Goal: Register for event/course: Register for event/course

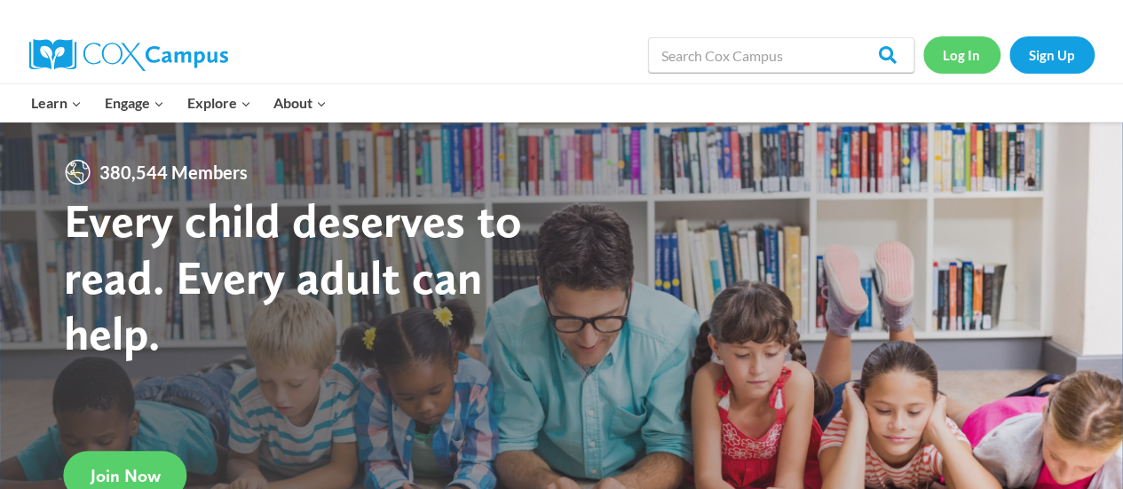
click at [927, 58] on link "Log In" at bounding box center [961, 54] width 77 height 36
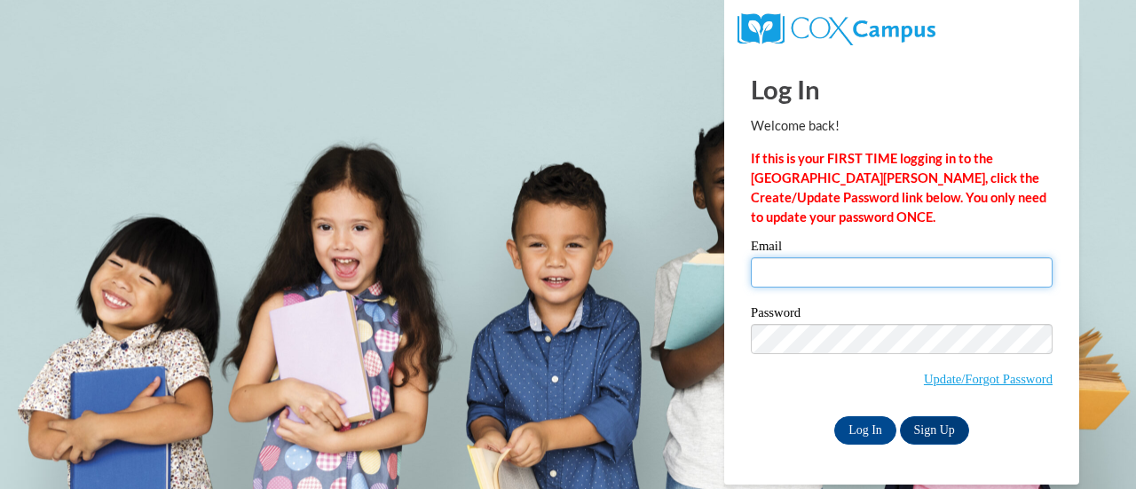
click at [823, 285] on input "Email" at bounding box center [902, 272] width 302 height 30
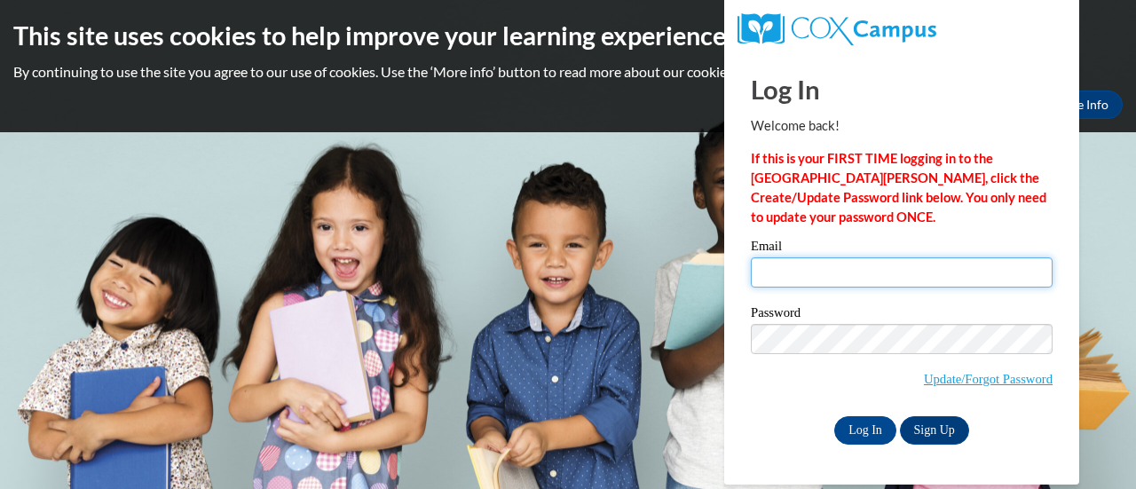
type input "Kendra.wartzenluft@rusd.org"
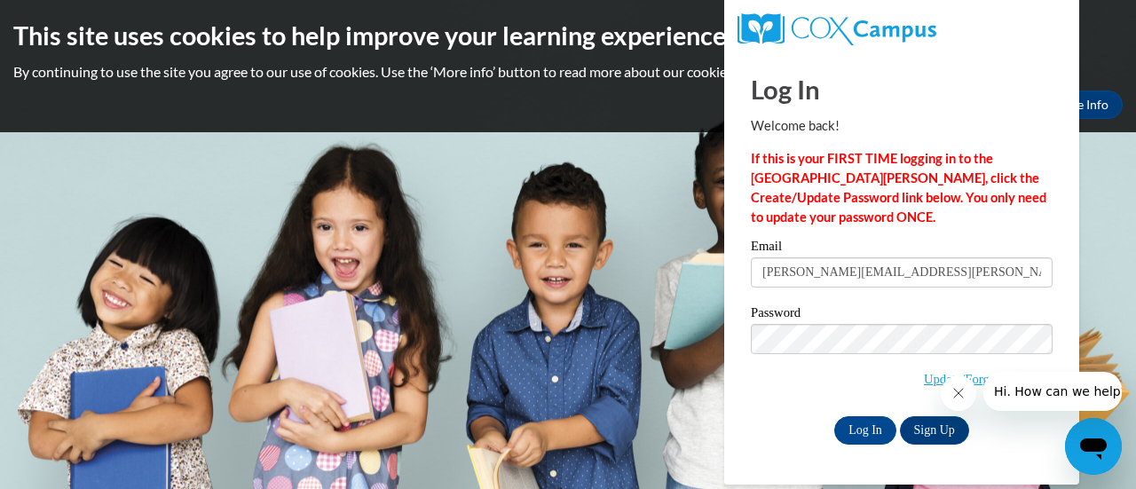
click at [783, 365] on span "Update/Forgot Password" at bounding box center [902, 361] width 302 height 74
click at [872, 426] on input "Log In" at bounding box center [866, 430] width 62 height 28
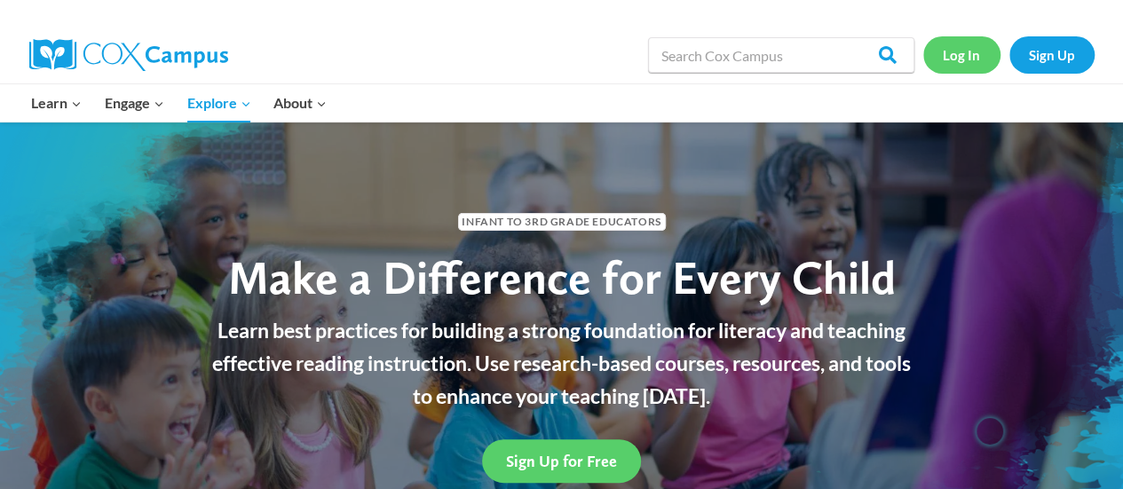
click at [964, 49] on link "Log In" at bounding box center [961, 54] width 77 height 36
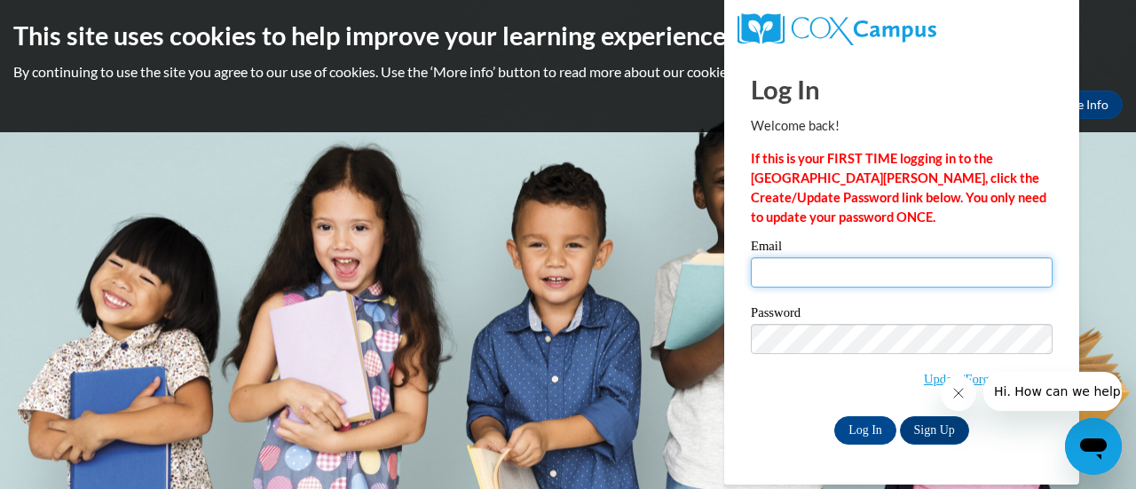
click at [875, 278] on input "Email" at bounding box center [902, 272] width 302 height 30
type input "[PERSON_NAME][EMAIL_ADDRESS][PERSON_NAME][DOMAIN_NAME]"
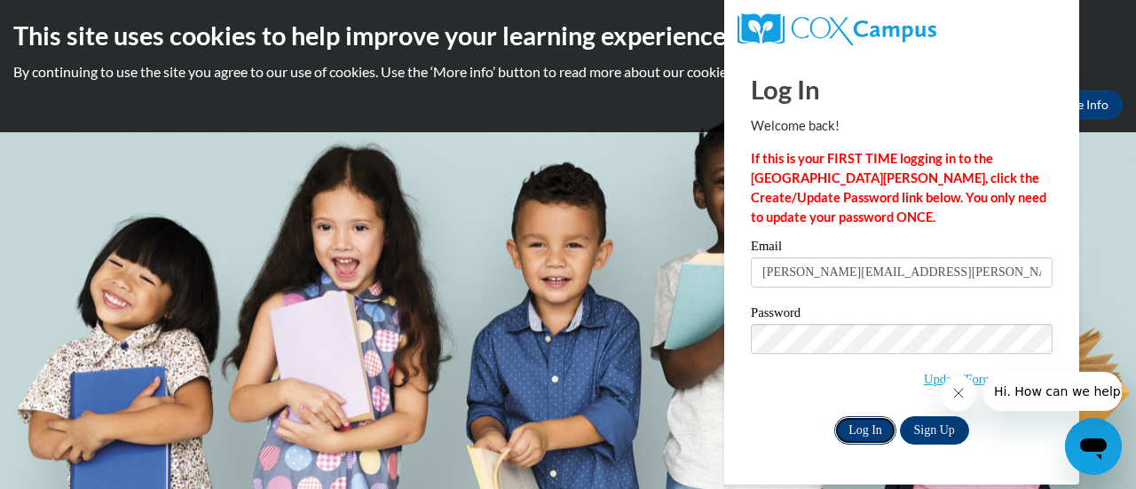
click at [867, 442] on input "Log In" at bounding box center [866, 430] width 62 height 28
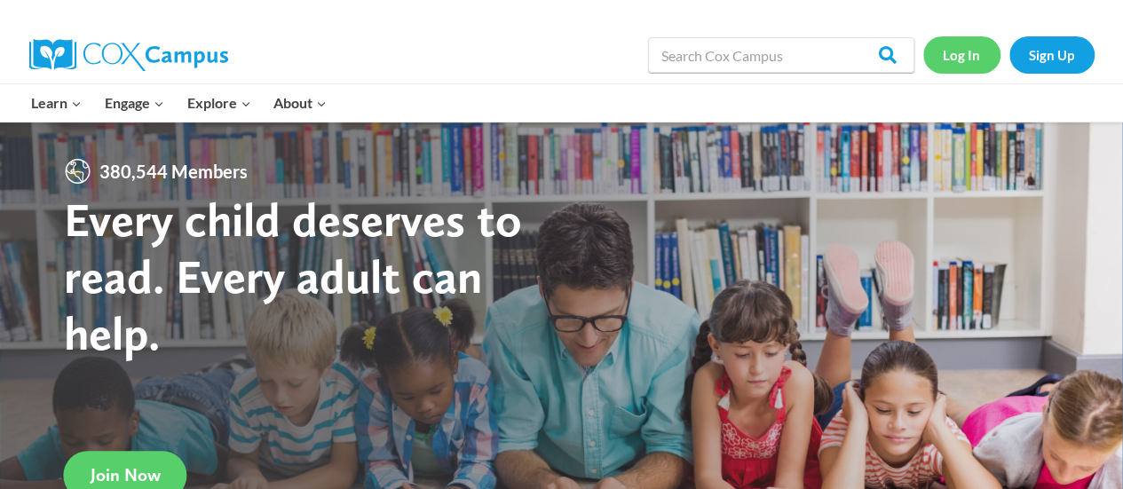
click at [968, 52] on link "Log In" at bounding box center [961, 54] width 77 height 36
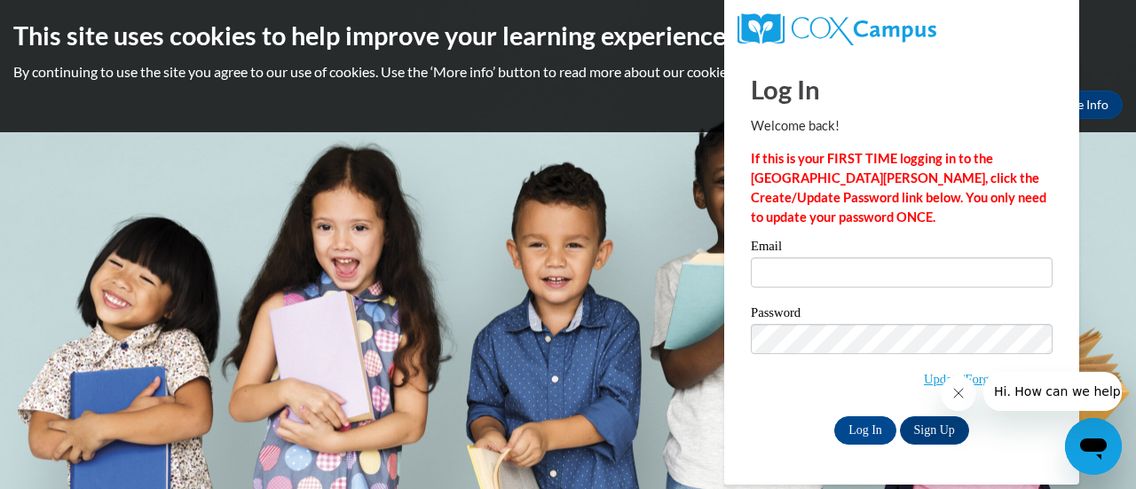
click at [946, 403] on button "Close message from company" at bounding box center [958, 394] width 36 height 36
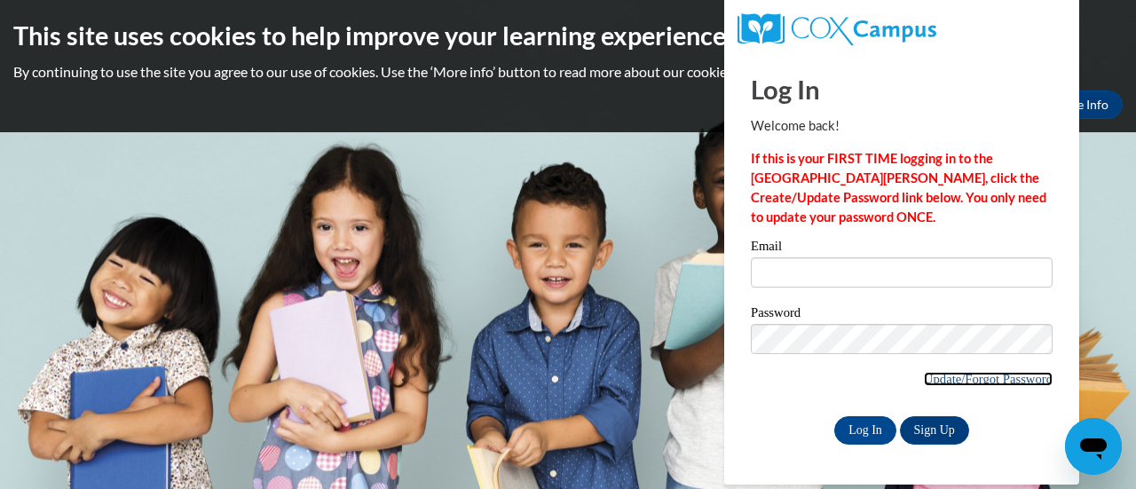
click at [945, 377] on link "Update/Forgot Password" at bounding box center [988, 379] width 129 height 14
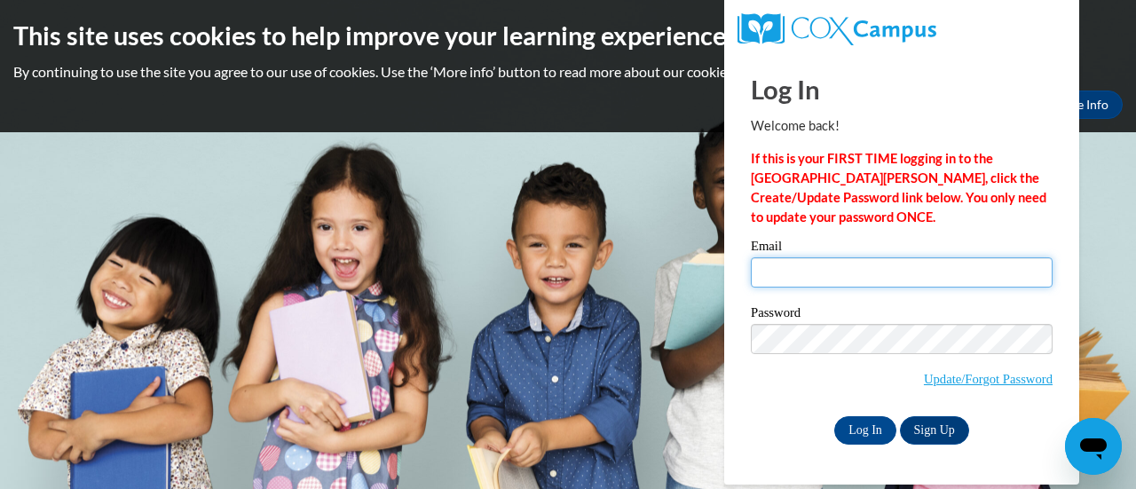
click at [818, 272] on input "Email" at bounding box center [902, 272] width 302 height 30
type input "[EMAIL_ADDRESS][DOMAIN_NAME]"
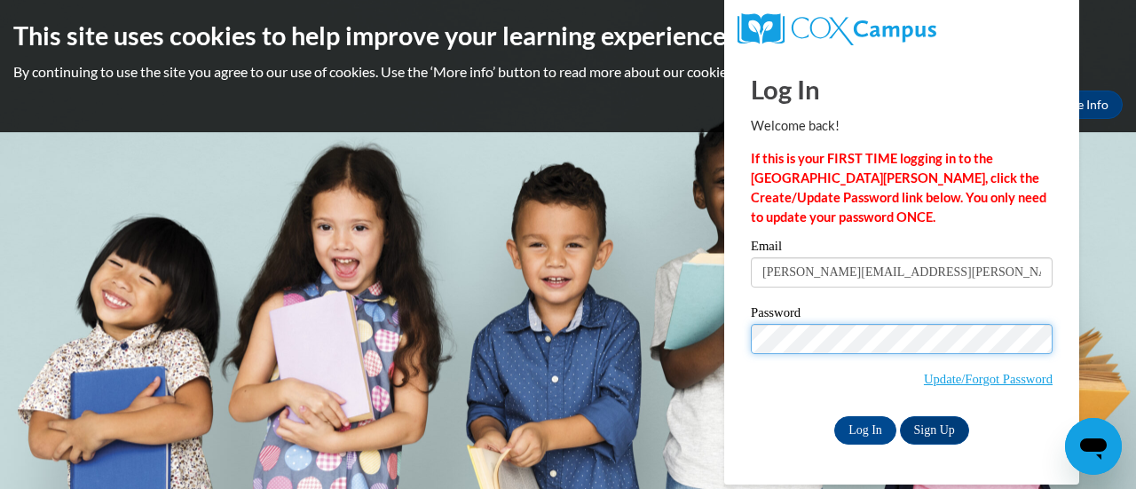
click at [835, 416] on input "Log In" at bounding box center [866, 430] width 62 height 28
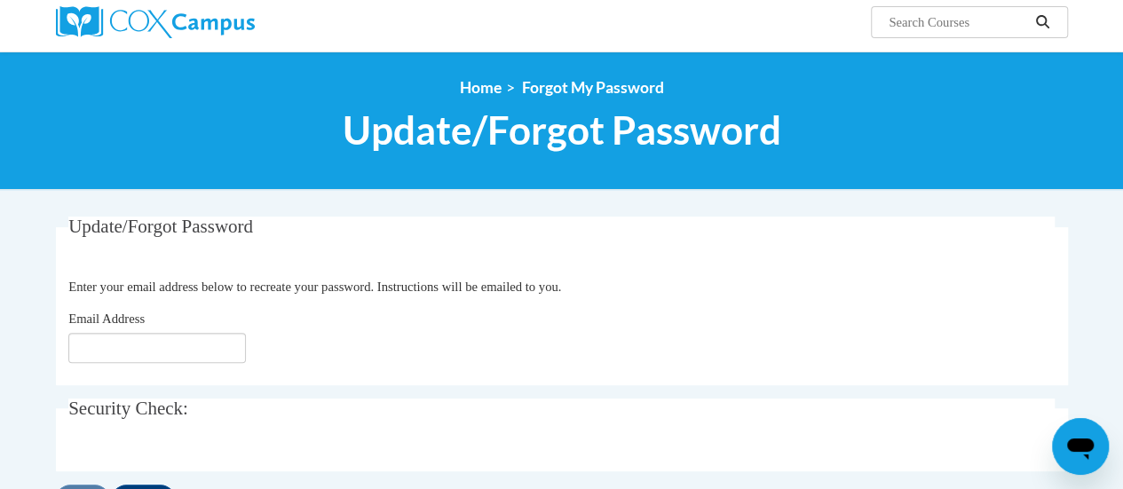
scroll to position [160, 0]
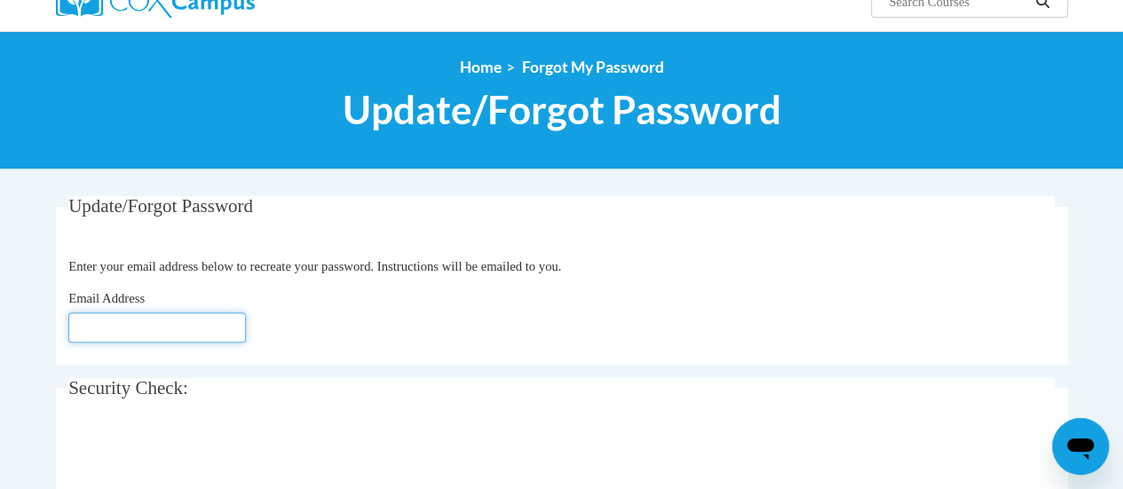
click at [115, 336] on input "Email Address" at bounding box center [157, 328] width 178 height 30
type input "[EMAIL_ADDRESS][DOMAIN_NAME]"
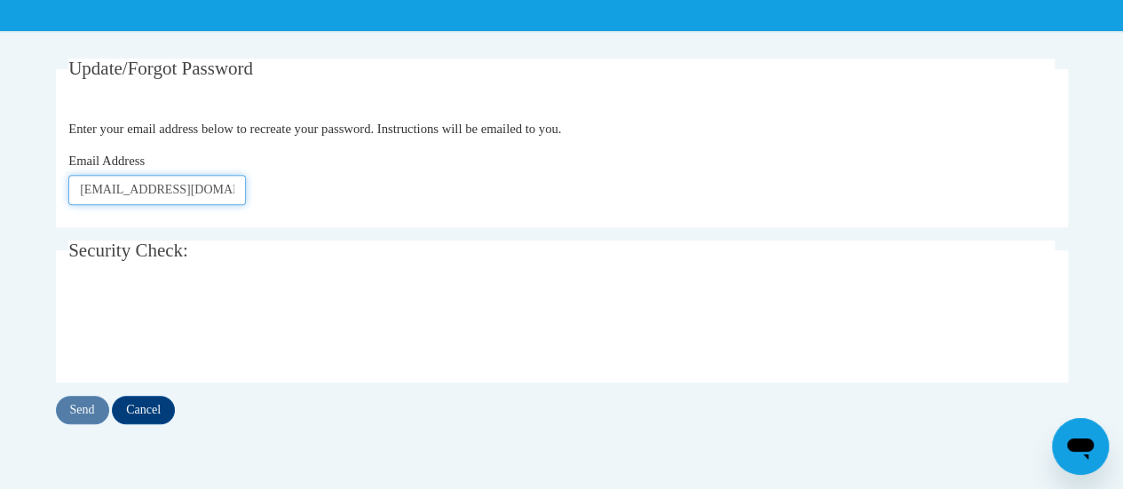
scroll to position [298, 0]
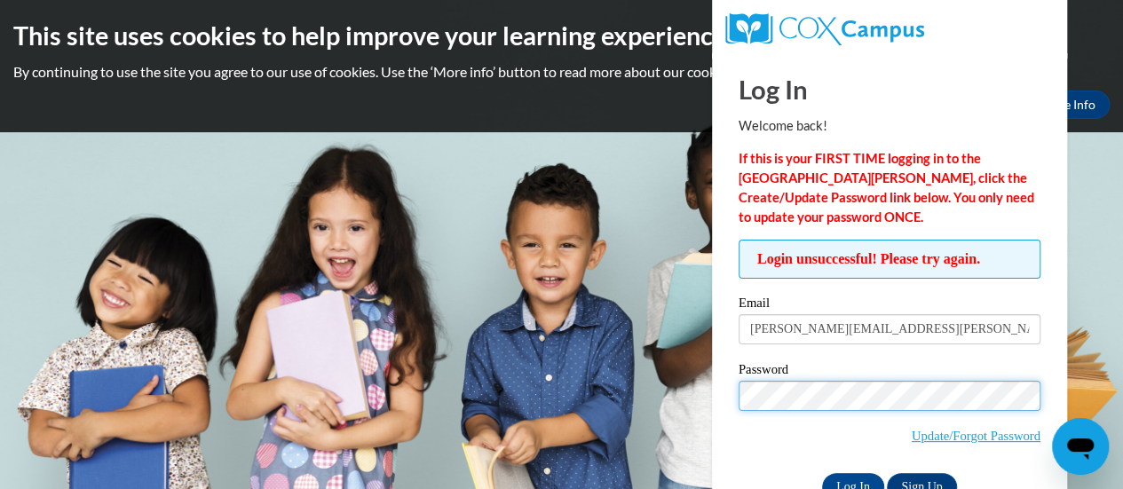
click at [822, 473] on input "Log In" at bounding box center [853, 487] width 62 height 28
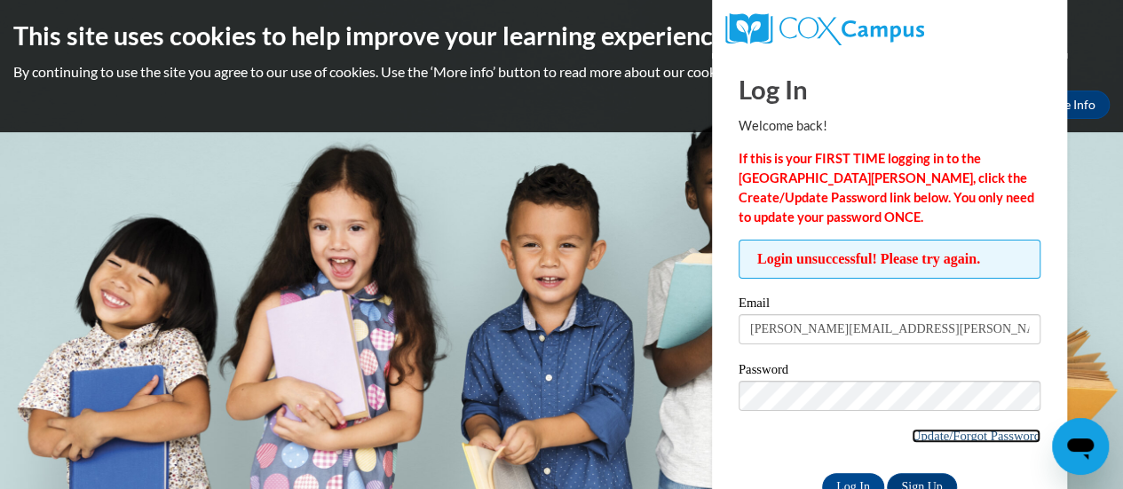
click at [912, 437] on link "Update/Forgot Password" at bounding box center [976, 436] width 129 height 14
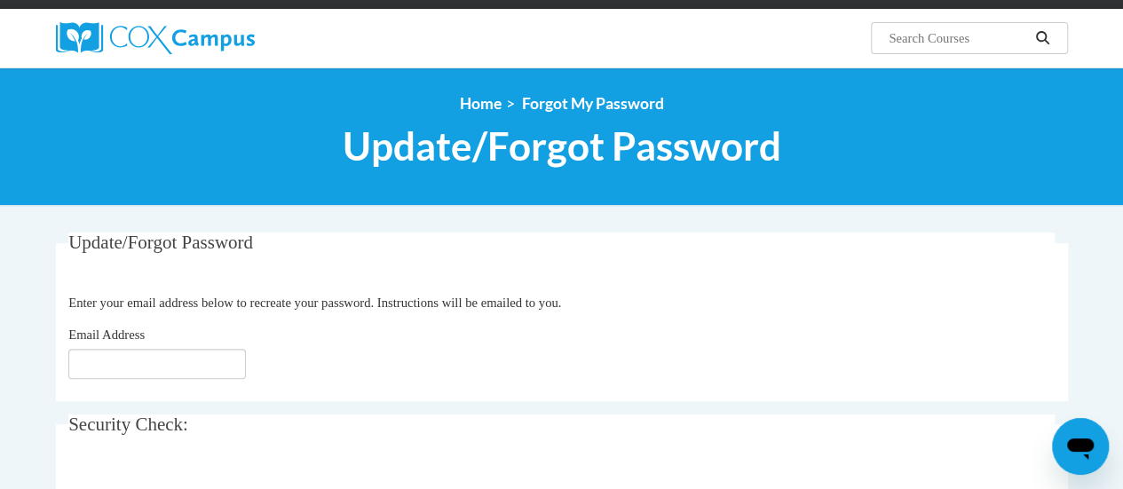
scroll to position [130, 0]
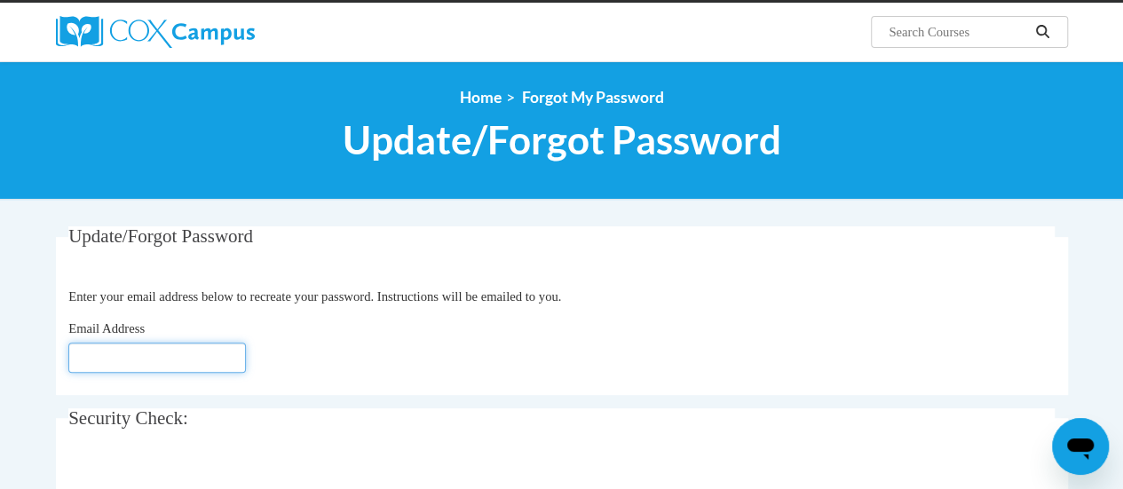
click at [160, 352] on input "Email Address" at bounding box center [157, 358] width 178 height 30
type input "Kendra.wartzenluft@rusd.org"
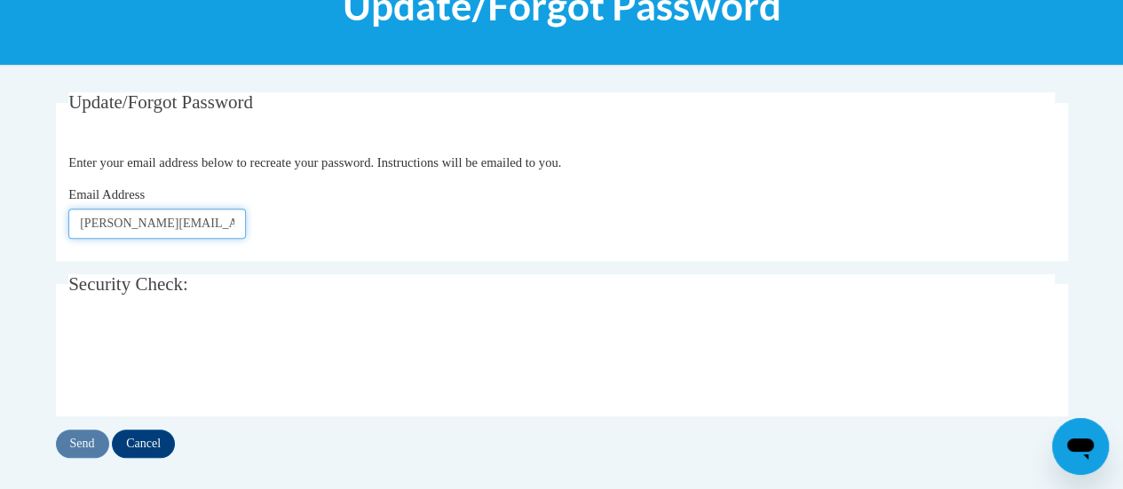
scroll to position [272, 0]
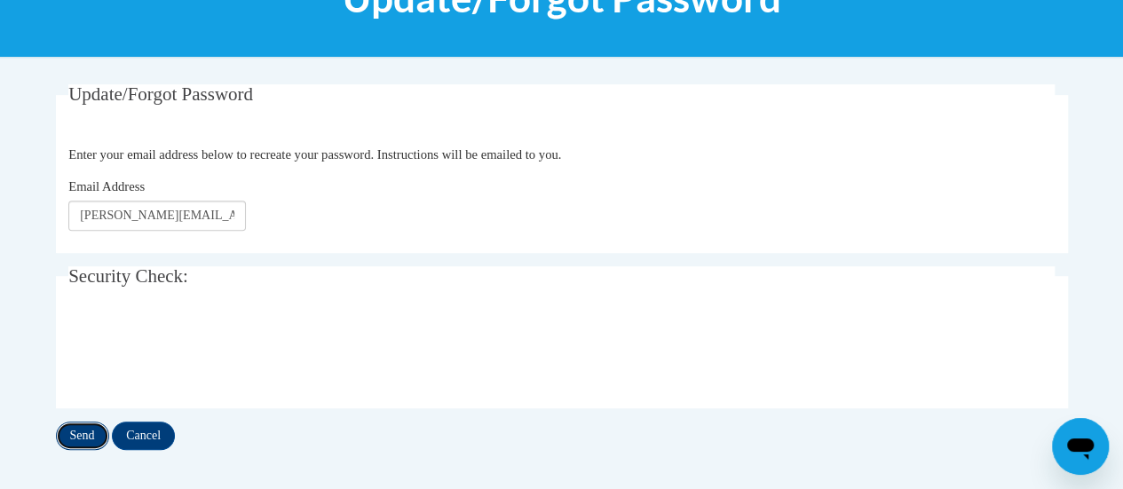
click at [77, 436] on input "Send" at bounding box center [82, 436] width 53 height 28
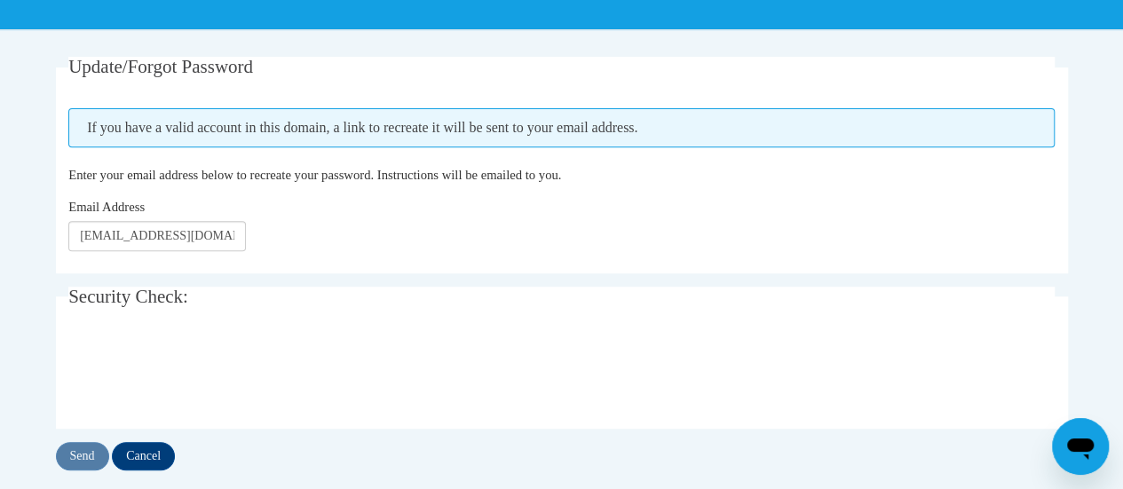
scroll to position [356, 0]
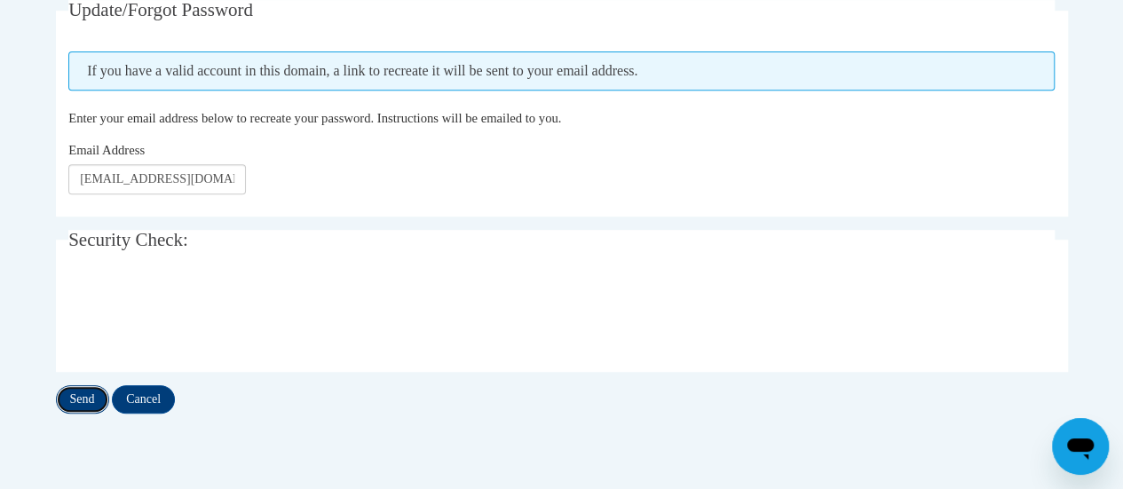
click at [78, 397] on input "Send" at bounding box center [82, 399] width 53 height 28
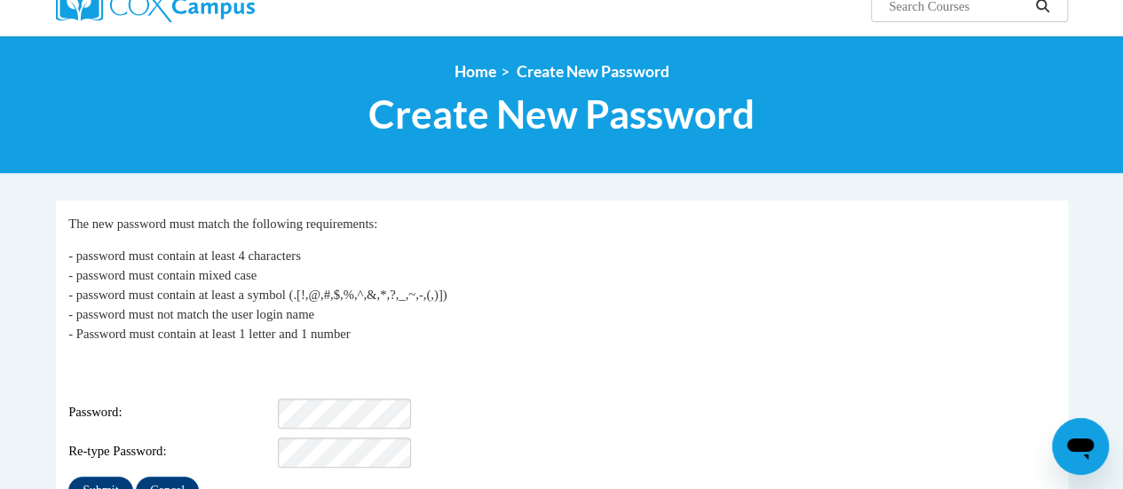
scroll to position [156, 0]
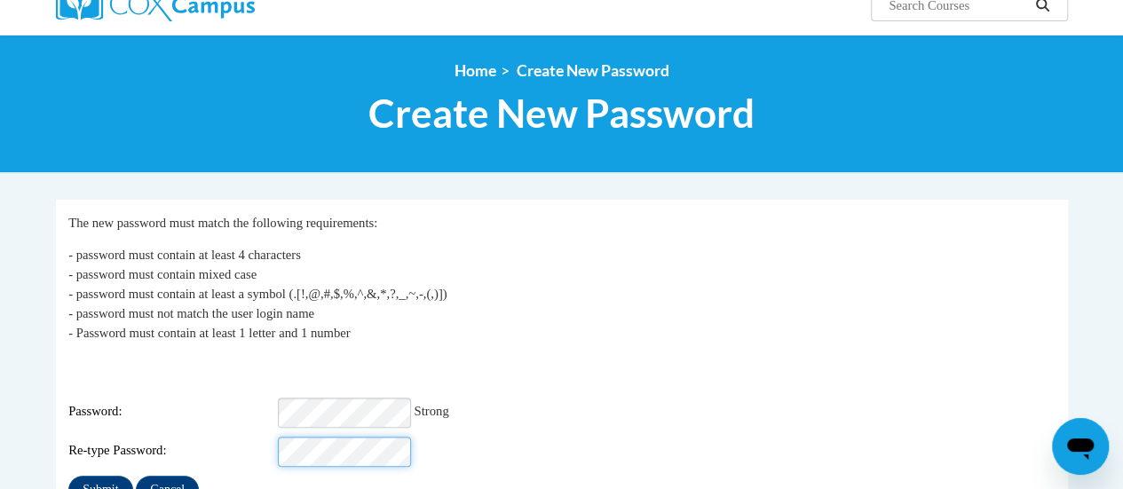
click at [68, 476] on input "Submit" at bounding box center [100, 490] width 64 height 28
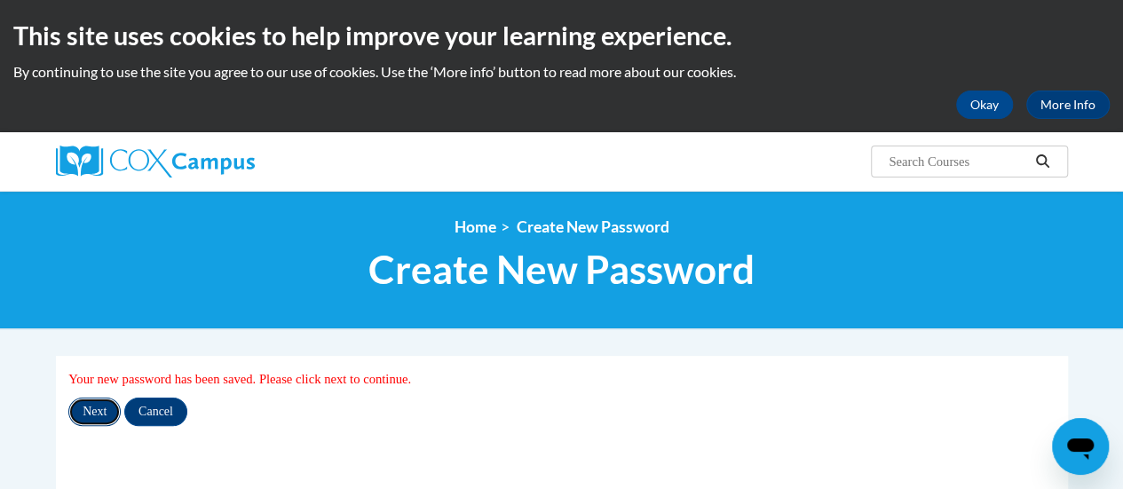
click at [93, 425] on input "Next" at bounding box center [94, 412] width 52 height 28
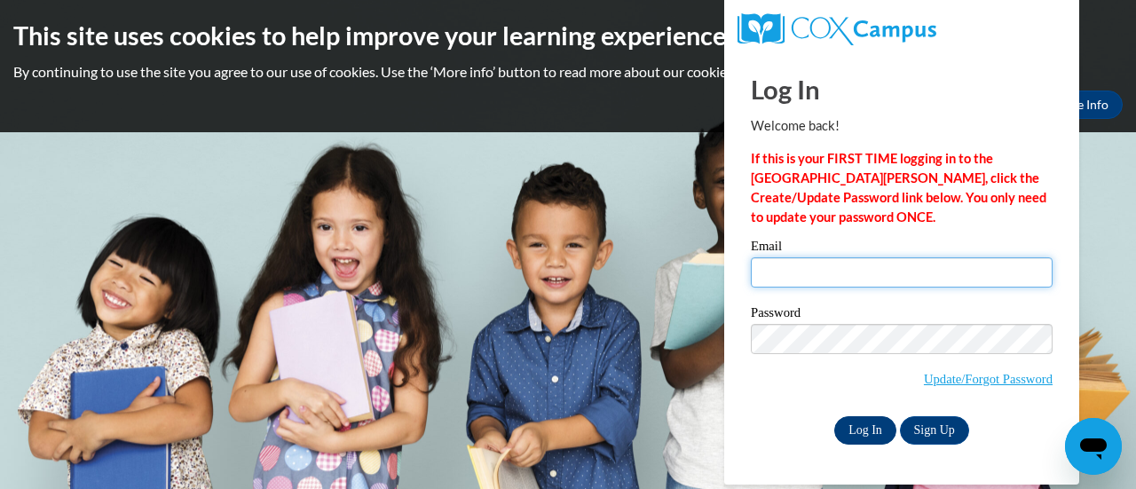
type input "kendra.wartzenluft@rusd.org"
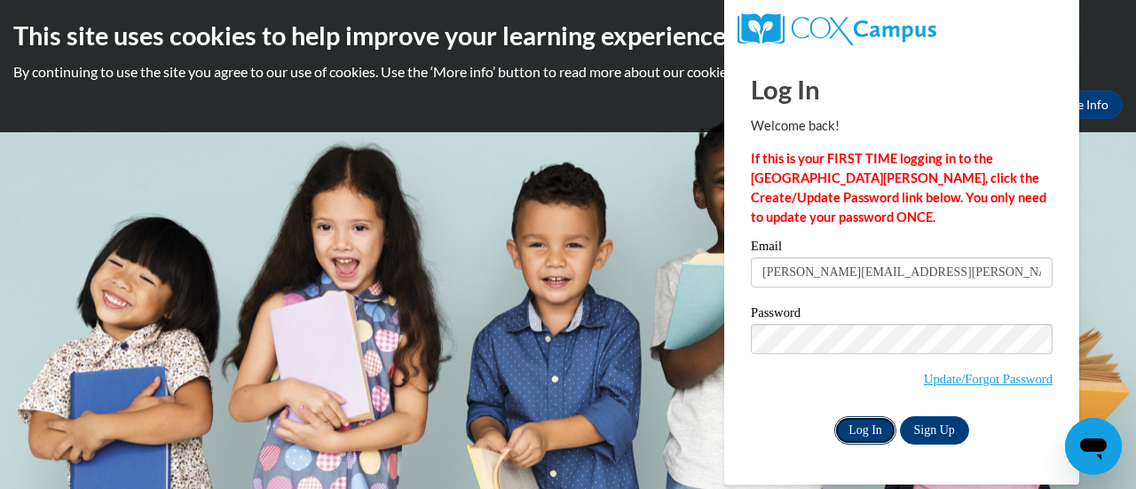
click at [875, 427] on input "Log In" at bounding box center [866, 430] width 62 height 28
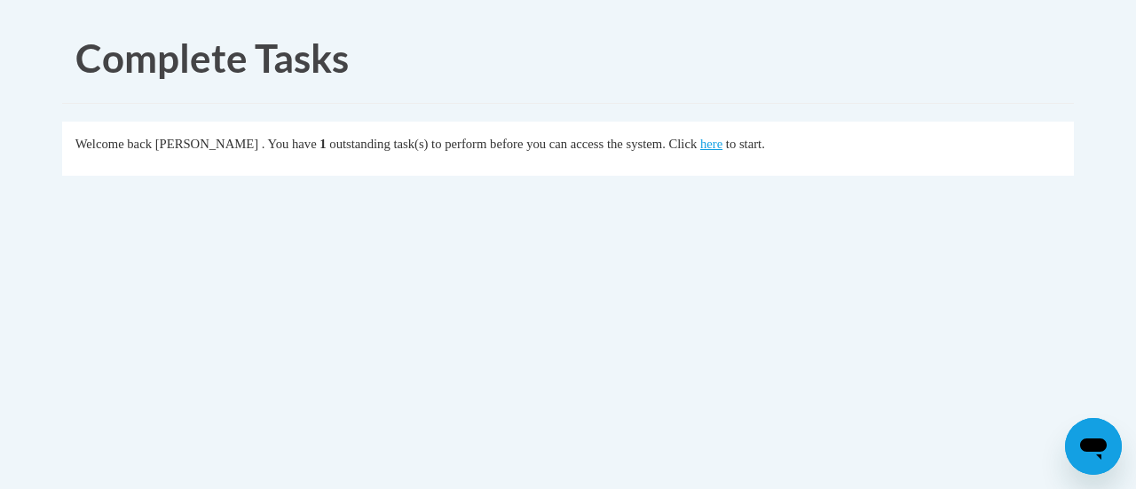
click at [763, 152] on div "Welcome back [PERSON_NAME] . You have 1 outstanding task(s) to perform before y…" at bounding box center [568, 144] width 986 height 20
click at [723, 148] on link "here" at bounding box center [711, 144] width 22 height 14
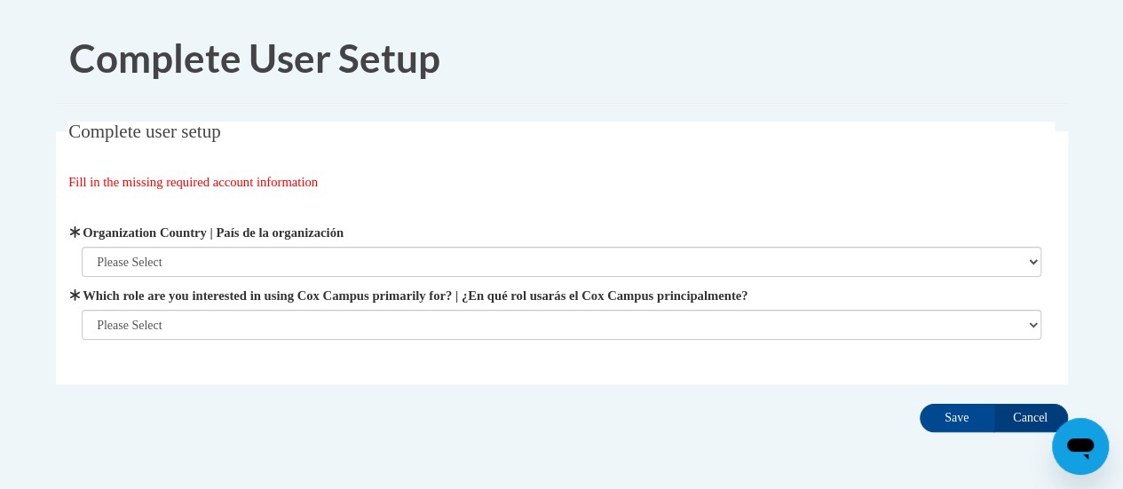
click at [584, 237] on label "Organization Country | País de la organización" at bounding box center [562, 233] width 960 height 20
click at [584, 247] on select "Please Select United States | Estados Unidos Outside of the United States | Fue…" at bounding box center [562, 262] width 960 height 30
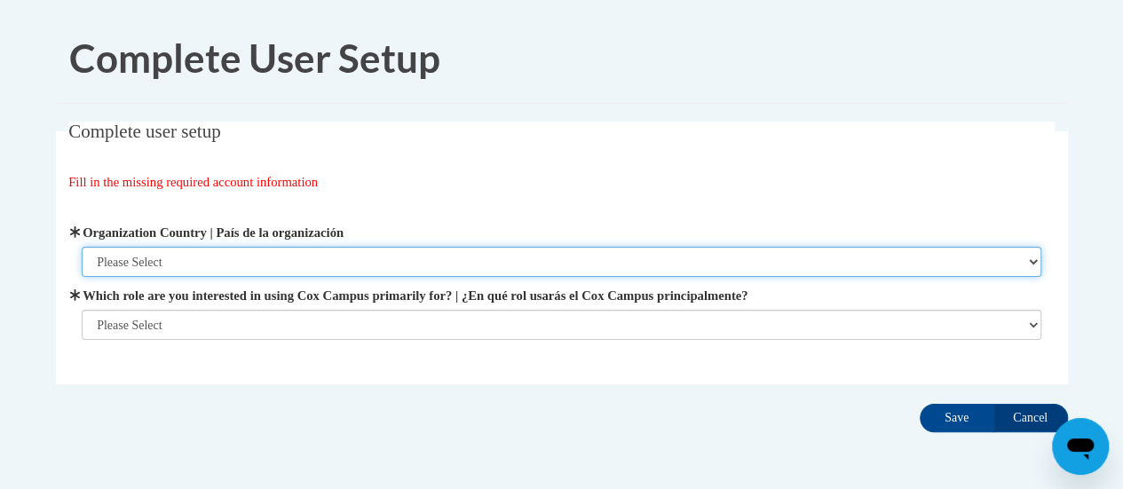
click at [579, 257] on select "Please Select United States | Estados Unidos Outside of the United States | Fue…" at bounding box center [562, 262] width 960 height 30
select select "ad49bcad-a171-4b2e-b99c-48b446064914"
click at [82, 247] on select "Please Select United States | Estados Unidos Outside of the United States | Fue…" at bounding box center [562, 262] width 960 height 30
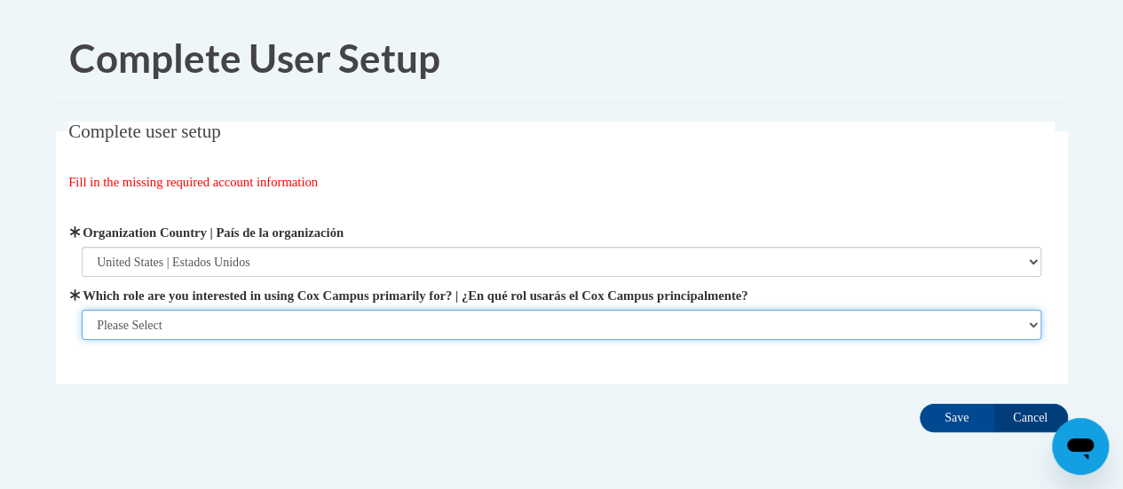
click at [518, 320] on select "Please Select College/University | Colegio/Universidad Community/Nonprofit Part…" at bounding box center [562, 325] width 960 height 30
select select "fbf2d438-af2f-41f8-98f1-81c410e29de3"
click at [82, 340] on select "Please Select College/University | Colegio/Universidad Community/Nonprofit Part…" at bounding box center [562, 325] width 960 height 30
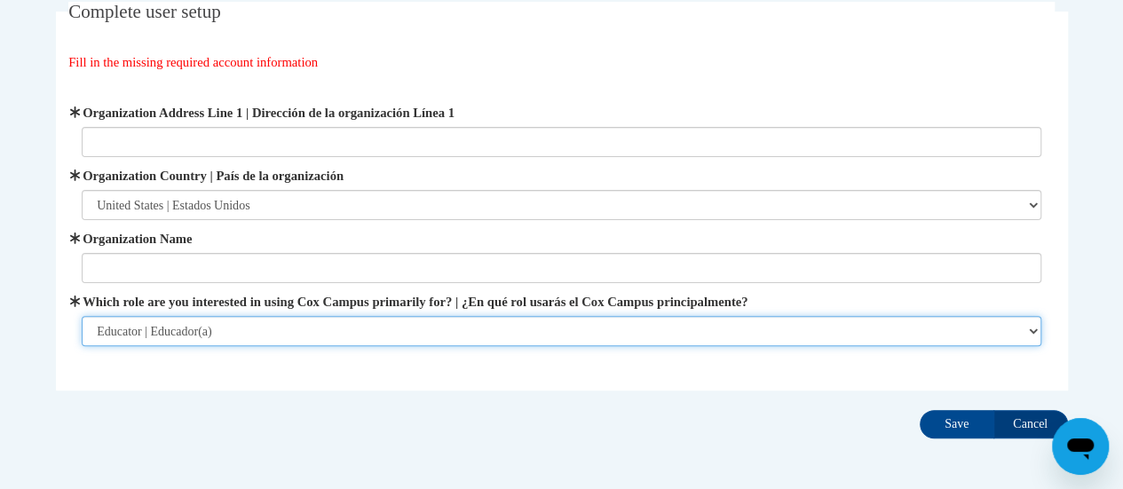
scroll to position [121, 0]
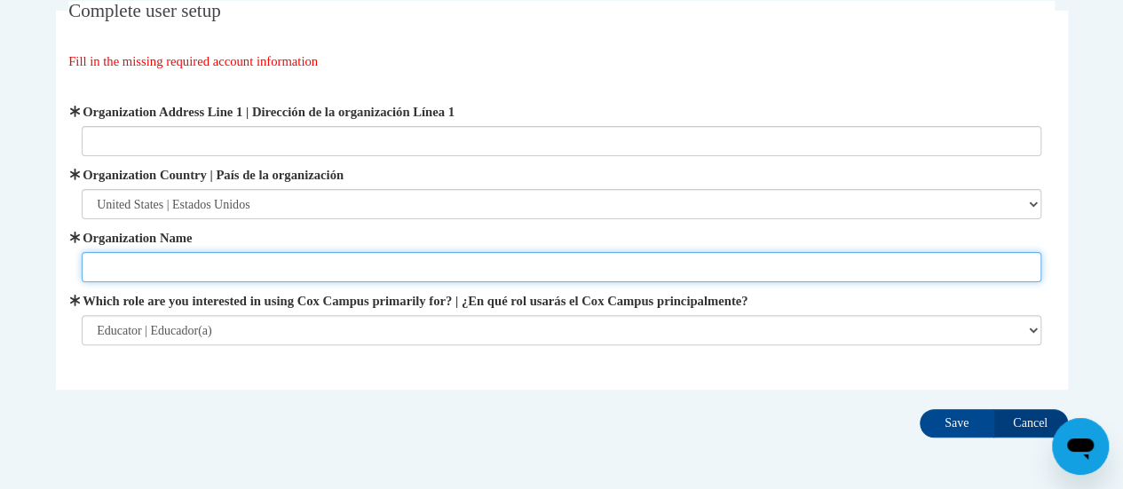
click at [410, 276] on input "Organization Name" at bounding box center [562, 267] width 960 height 30
type input "RUSD"
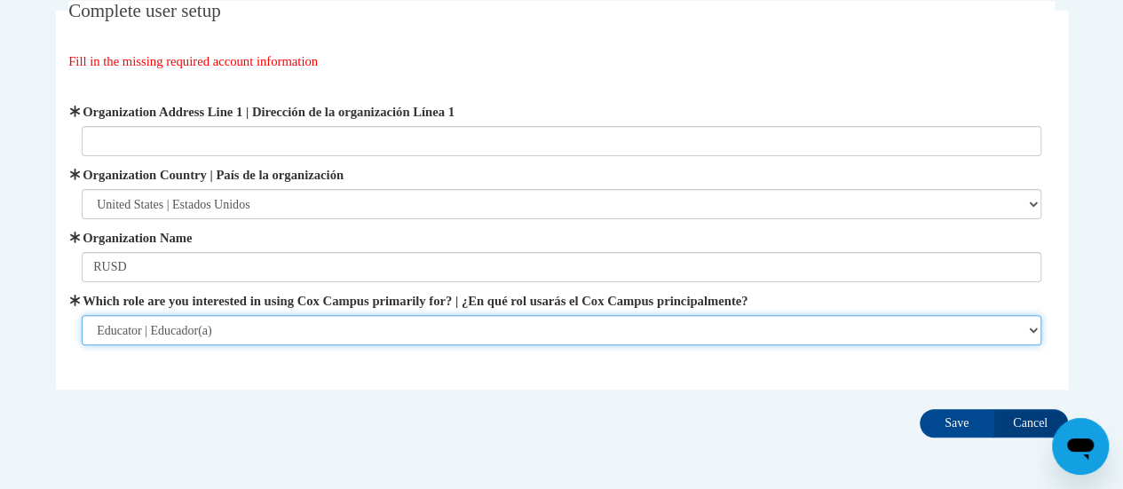
click at [371, 328] on select "Please Select College/University | Colegio/Universidad Community/Nonprofit Part…" at bounding box center [562, 330] width 960 height 30
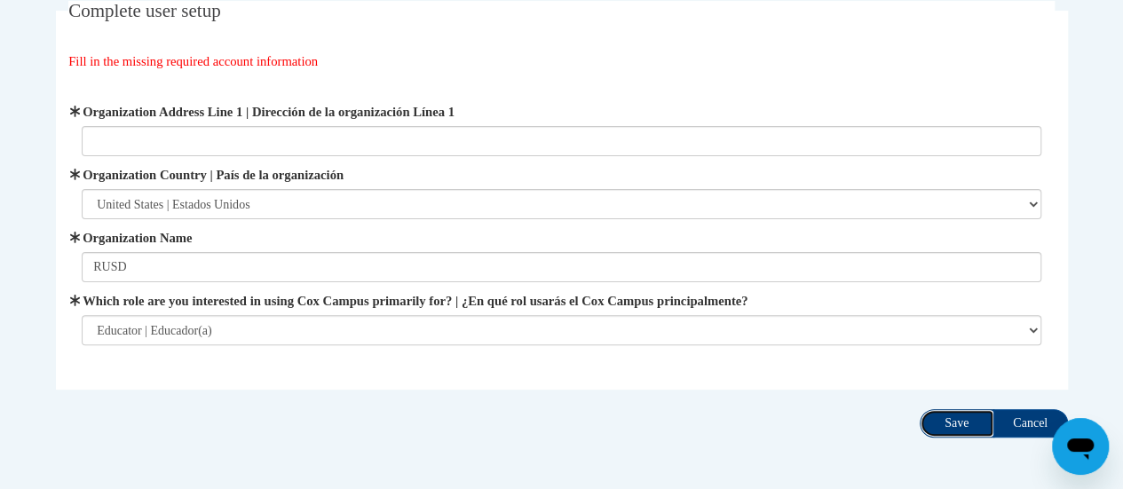
click at [938, 409] on input "Save" at bounding box center [957, 423] width 75 height 28
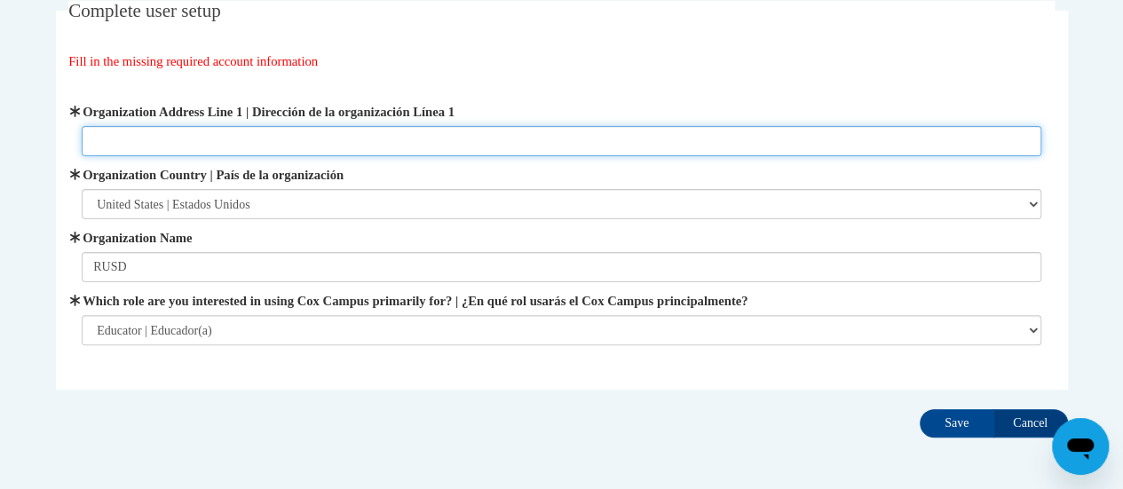
click at [449, 146] on input "Organization Address Line 1 | Dirección de la organización Línea 1" at bounding box center [562, 141] width 960 height 30
type input "racine"
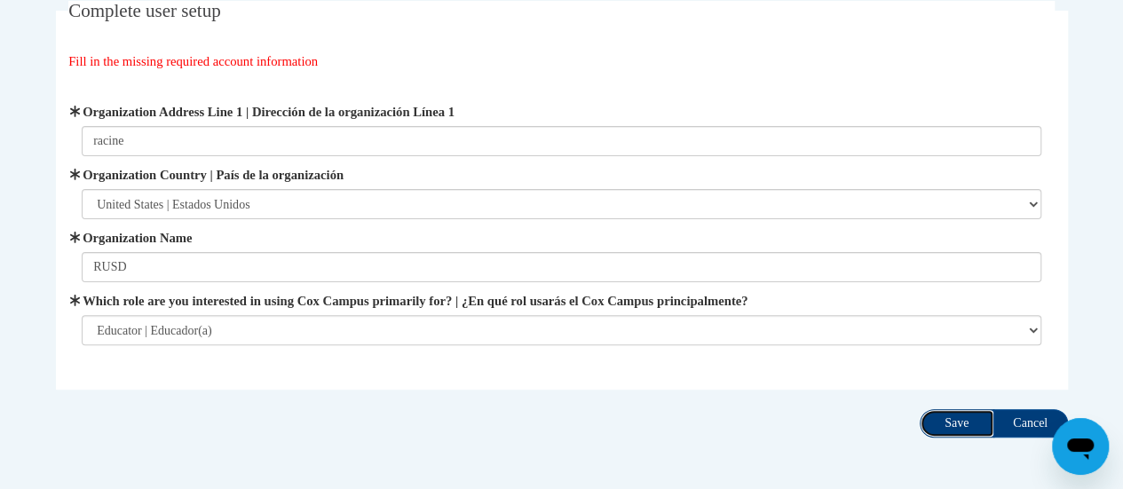
click at [961, 430] on input "Save" at bounding box center [957, 423] width 75 height 28
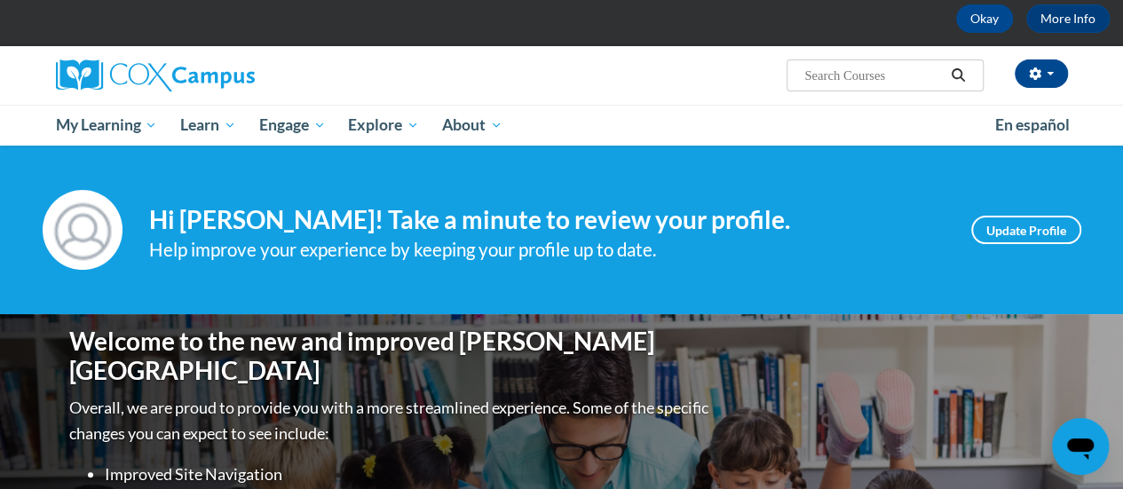
scroll to position [89, 0]
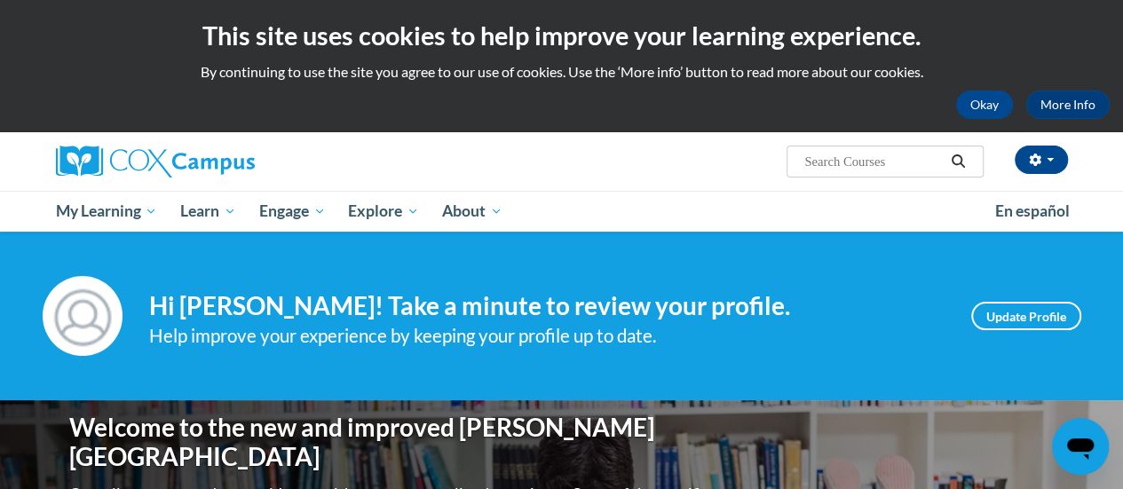
click at [890, 166] on input "Search..." at bounding box center [874, 161] width 142 height 21
click at [988, 109] on button "Okay" at bounding box center [984, 105] width 57 height 28
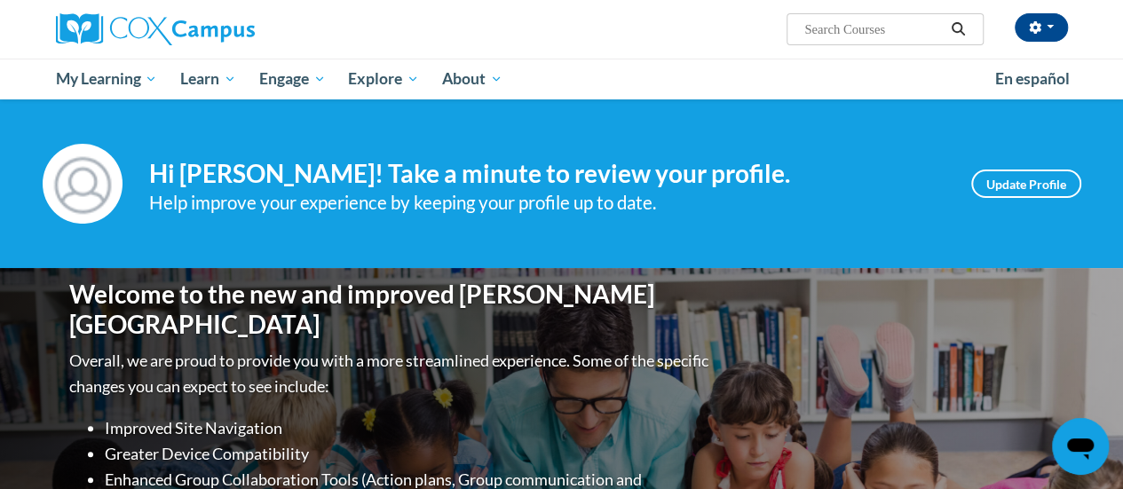
click at [840, 24] on input "Search..." at bounding box center [874, 29] width 142 height 21
paste input "Reading Comprehension"
click at [840, 24] on input "Reading Comprehension" at bounding box center [874, 29] width 142 height 21
type input "Reading Comprehension"
click at [954, 24] on icon "Search" at bounding box center [958, 28] width 16 height 13
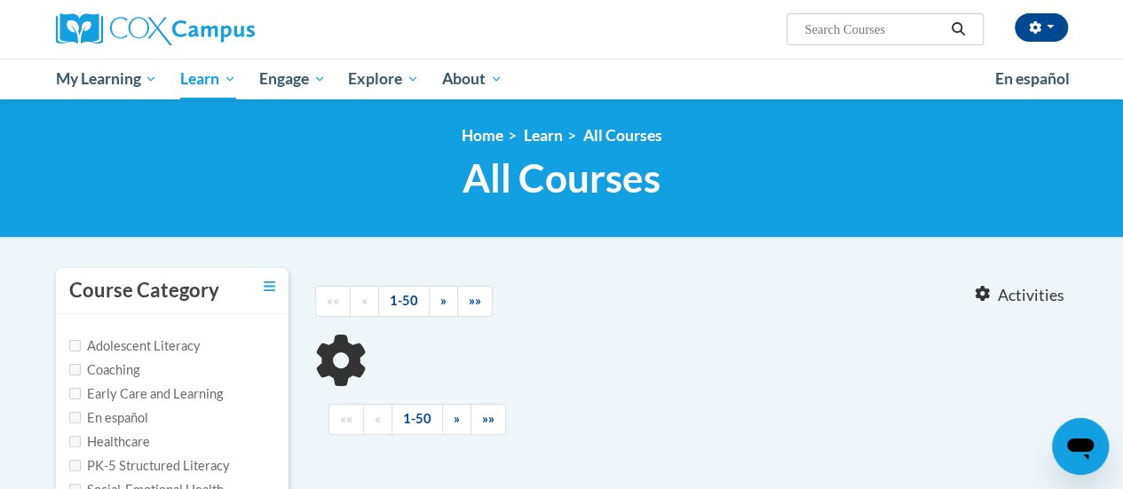
type input "Reading Comprehension"
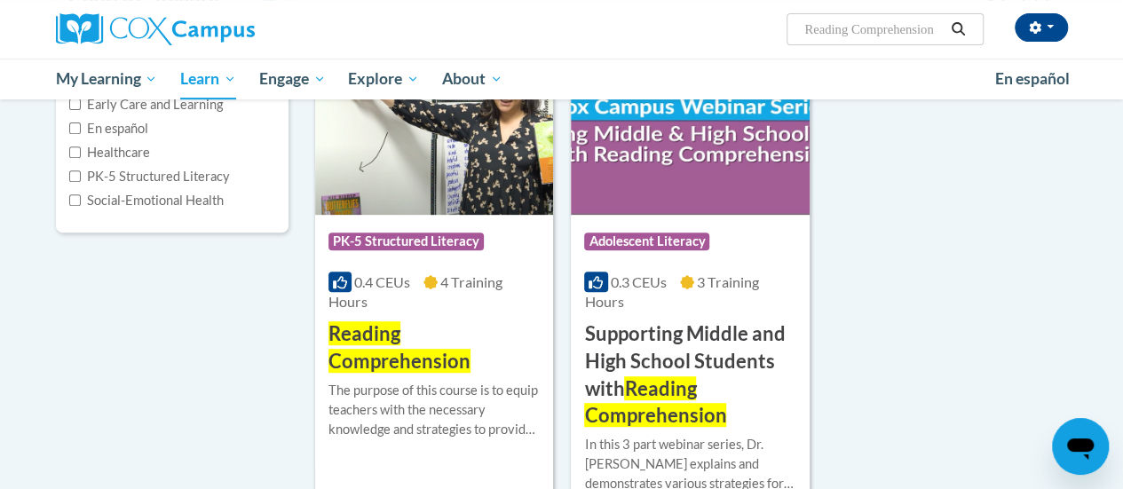
scroll to position [316, 0]
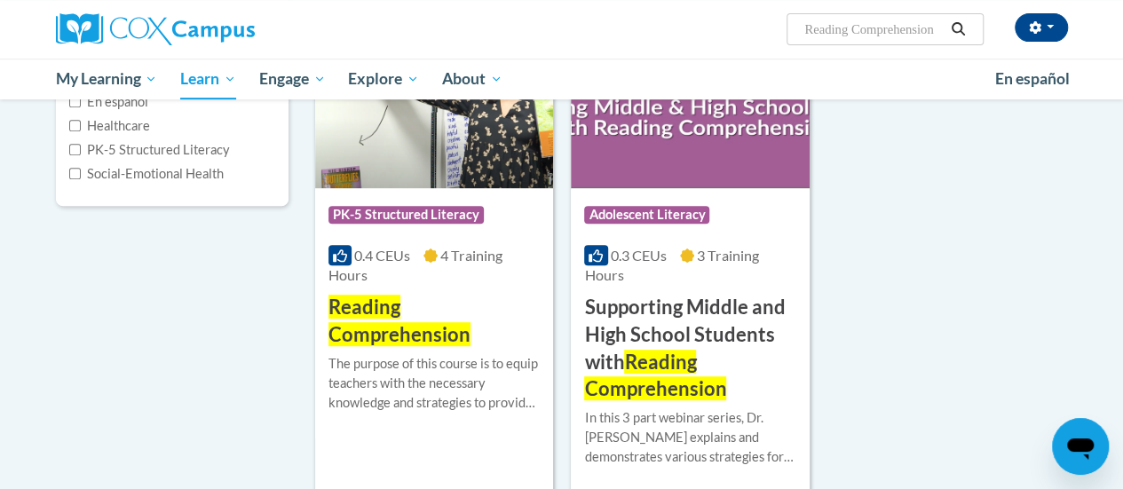
click at [439, 260] on div "0.4 CEUs 4 Training Hours" at bounding box center [433, 265] width 211 height 39
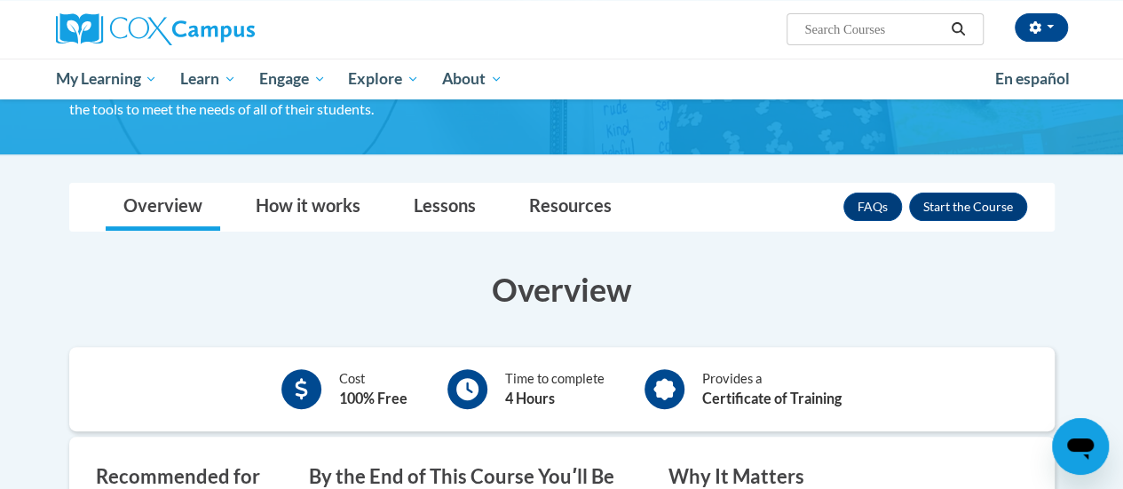
scroll to position [149, 0]
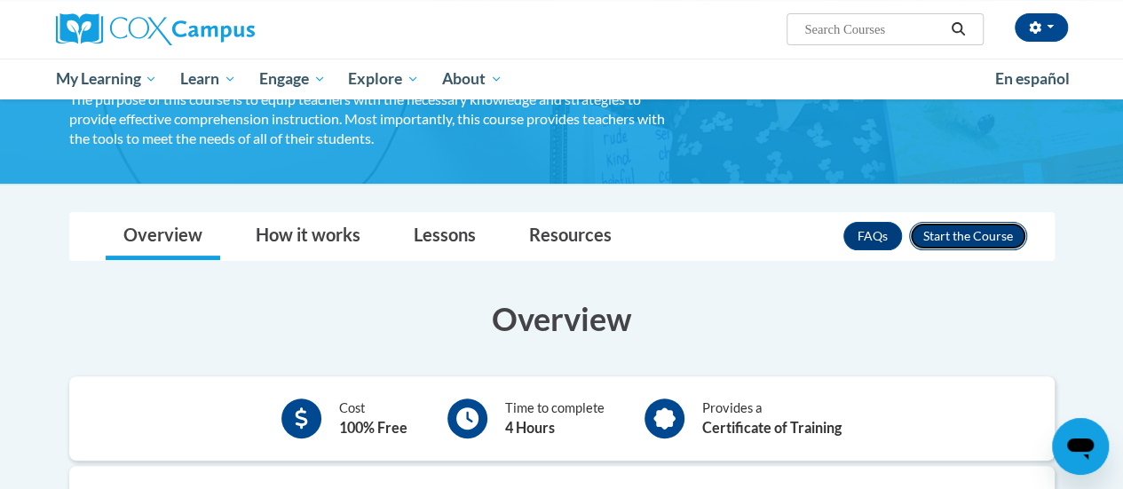
click at [969, 233] on button "Enroll" at bounding box center [968, 236] width 118 height 28
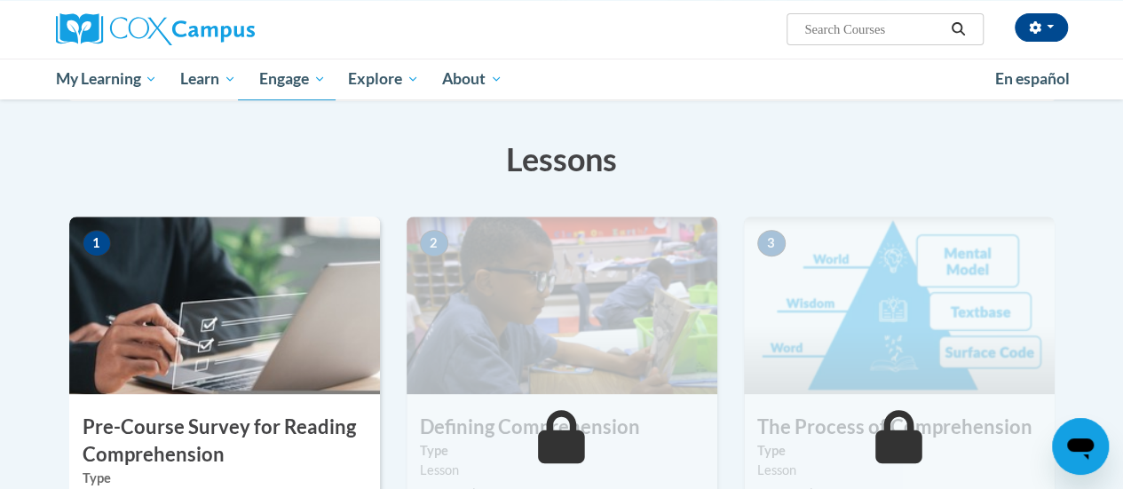
scroll to position [248, 0]
click at [172, 301] on img at bounding box center [224, 305] width 311 height 178
click at [176, 407] on div "1 Pre-Course Survey for Reading Comprehension Type Pre-Course Survey Required |…" at bounding box center [224, 420] width 311 height 408
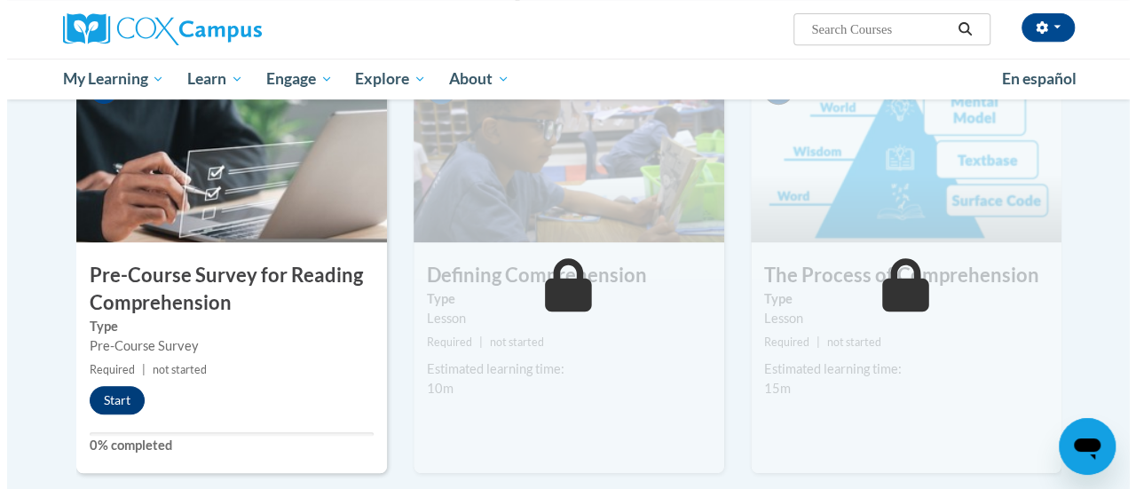
scroll to position [401, 0]
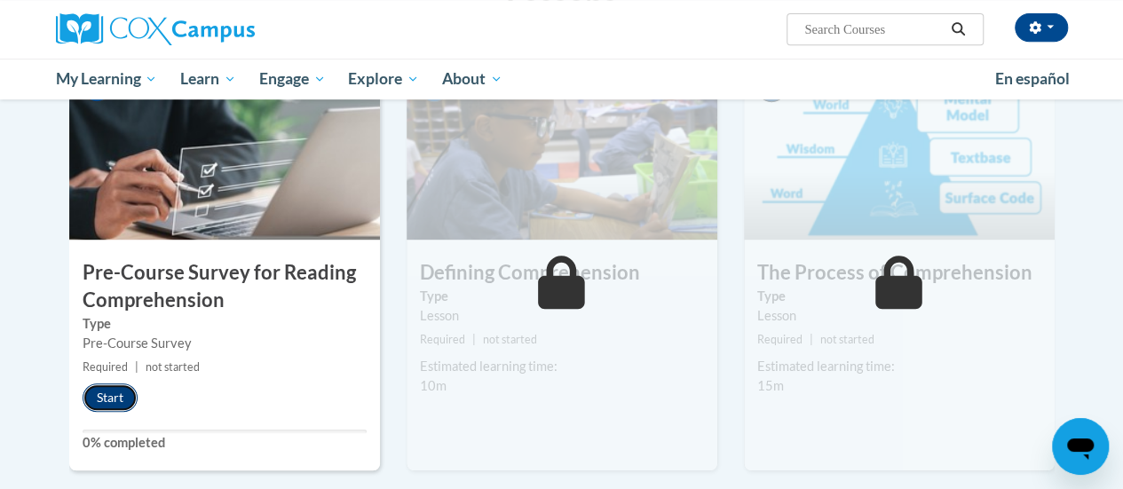
click at [116, 397] on button "Start" at bounding box center [110, 398] width 55 height 28
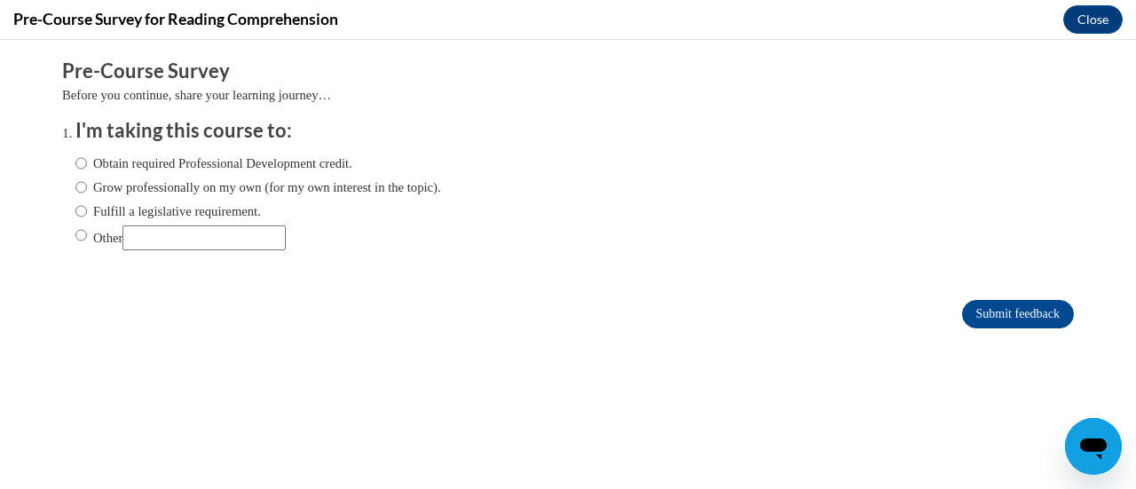
scroll to position [0, 0]
click at [108, 213] on label "Fulfill a legislative requirement." at bounding box center [168, 212] width 186 height 20
click at [87, 213] on input "Fulfill a legislative requirement." at bounding box center [81, 212] width 12 height 20
radio input "true"
click at [964, 308] on input "Submit feedback" at bounding box center [1018, 314] width 112 height 28
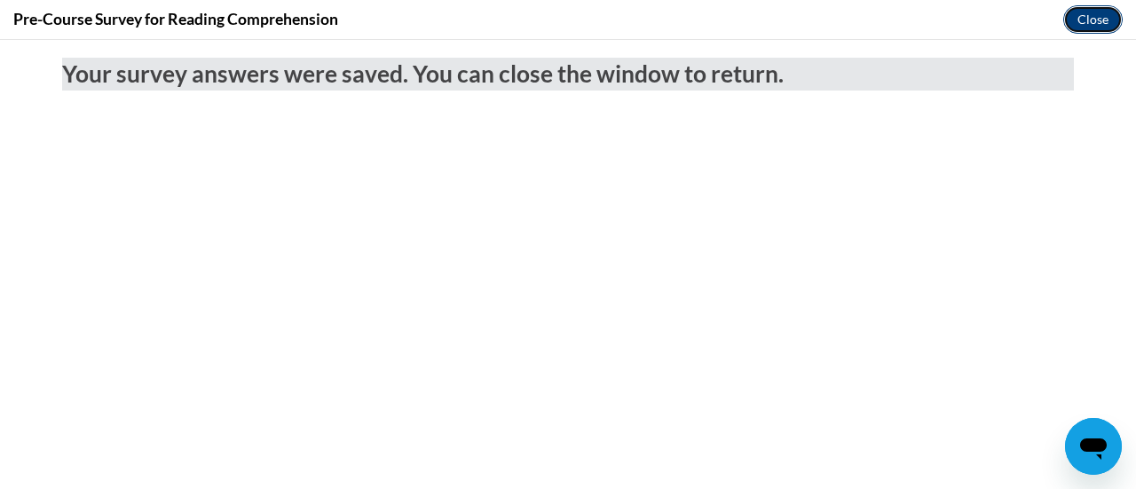
click at [1082, 26] on button "Close" at bounding box center [1093, 19] width 59 height 28
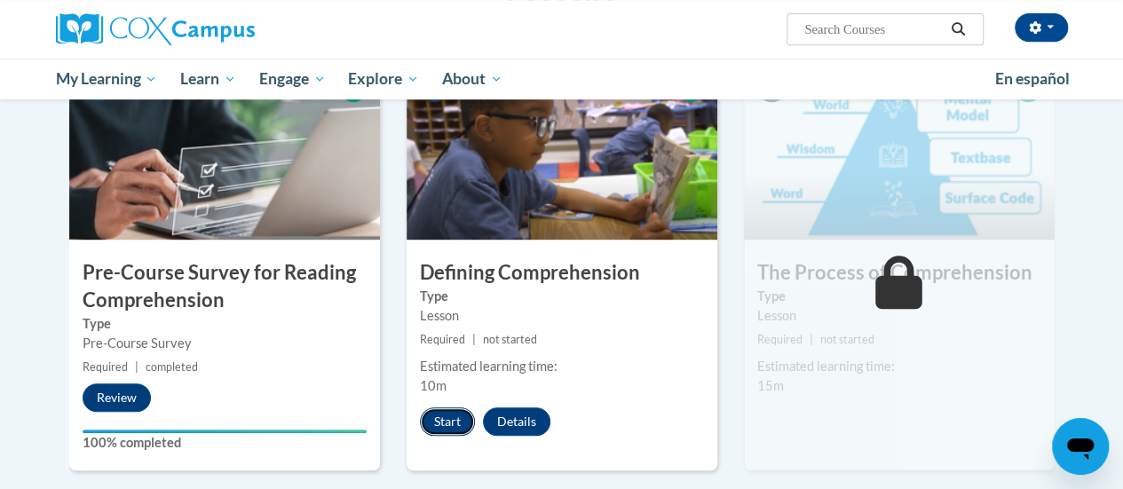
click at [442, 416] on button "Start" at bounding box center [447, 422] width 55 height 28
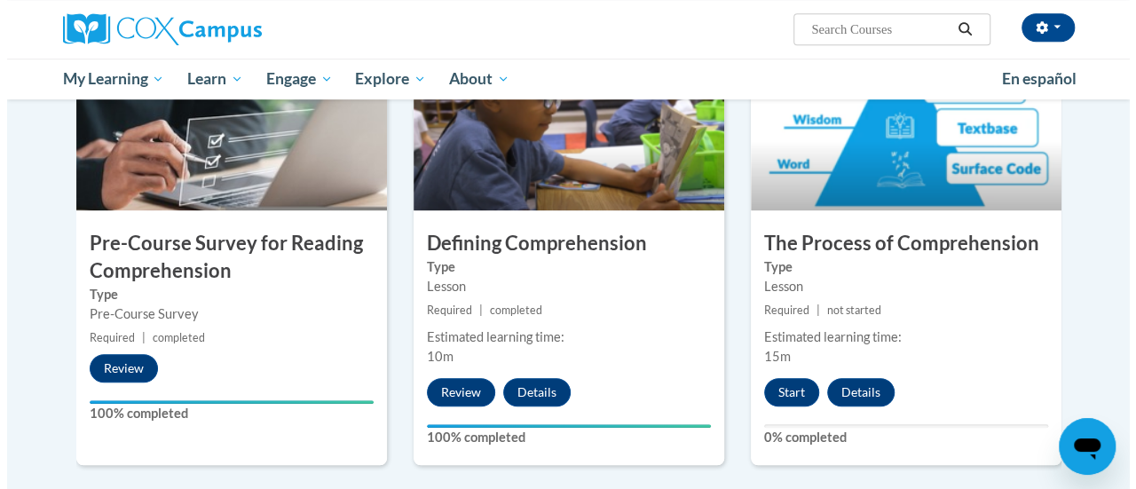
scroll to position [418, 0]
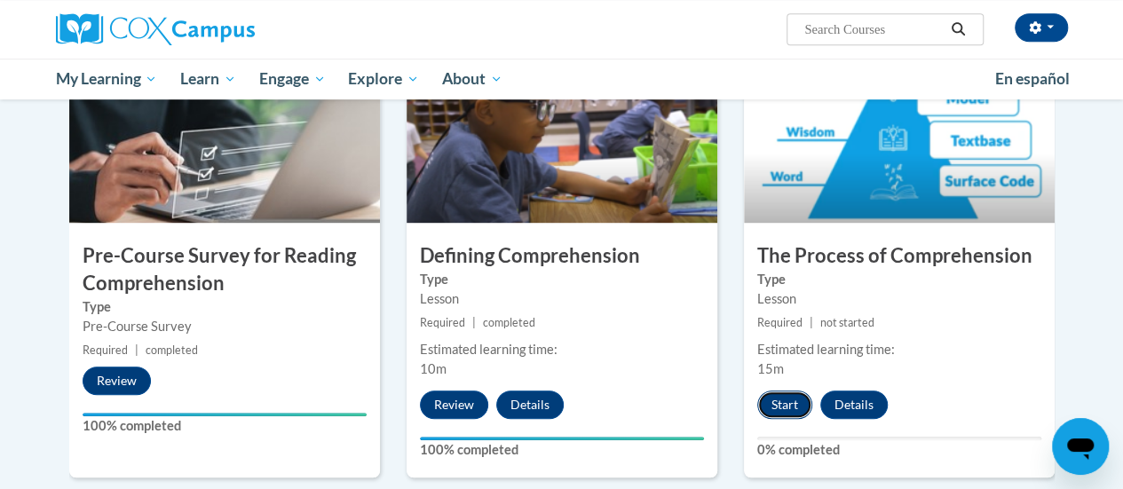
click at [780, 415] on button "Start" at bounding box center [784, 405] width 55 height 28
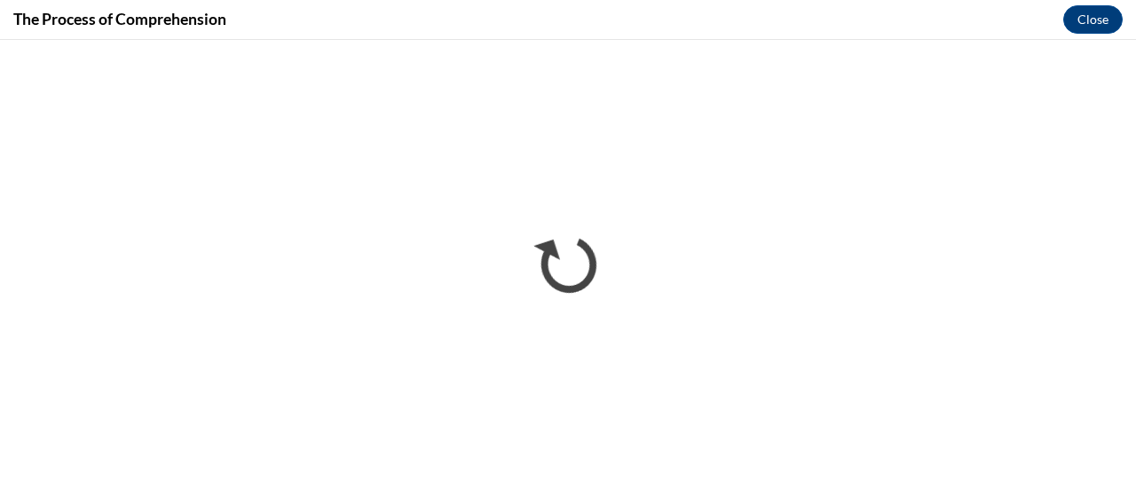
scroll to position [0, 0]
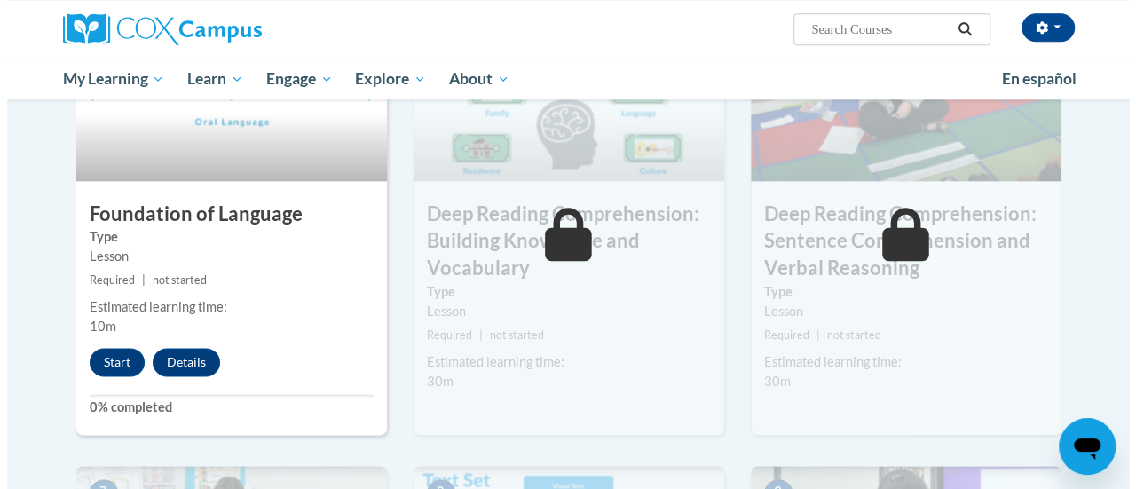
scroll to position [935, 0]
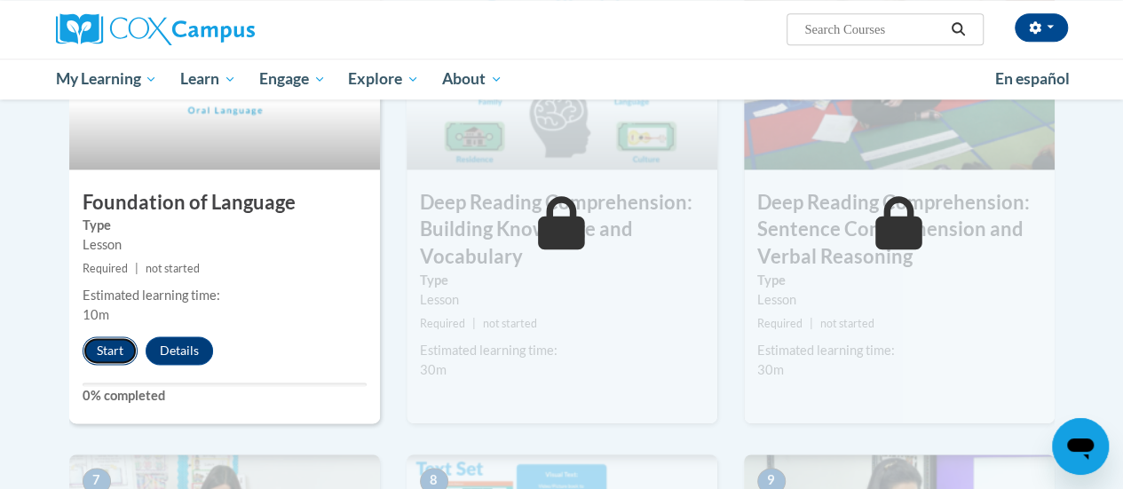
click at [92, 354] on button "Start" at bounding box center [110, 350] width 55 height 28
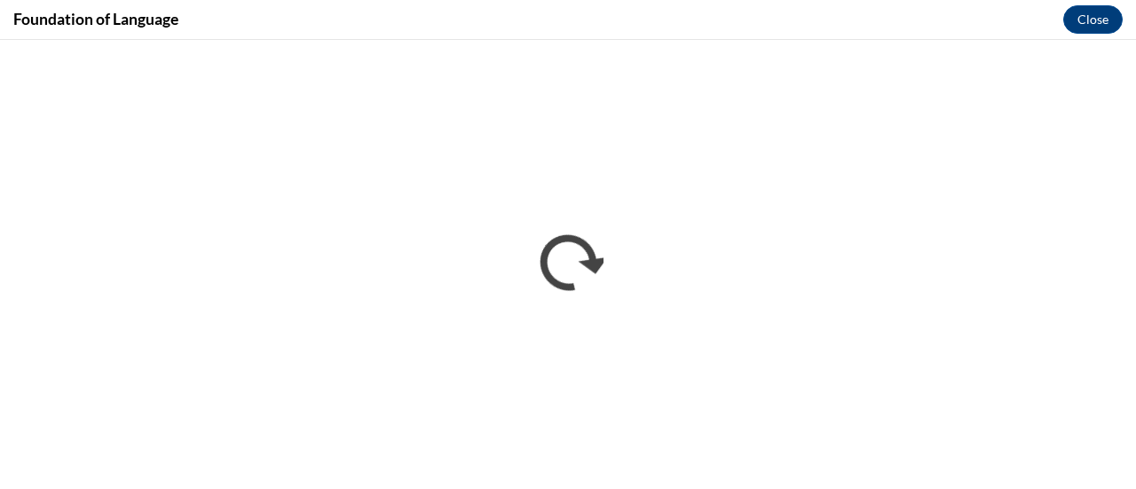
scroll to position [0, 0]
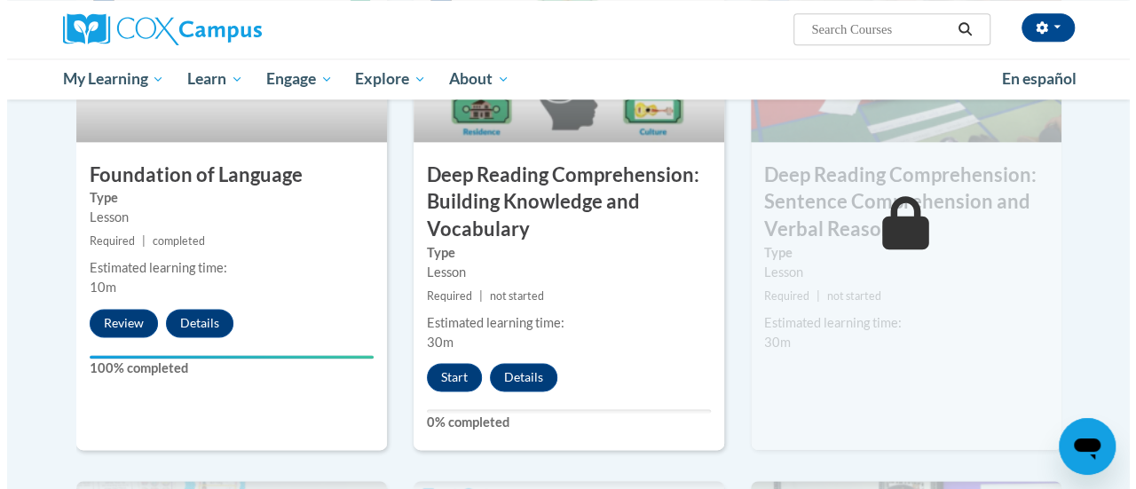
scroll to position [963, 0]
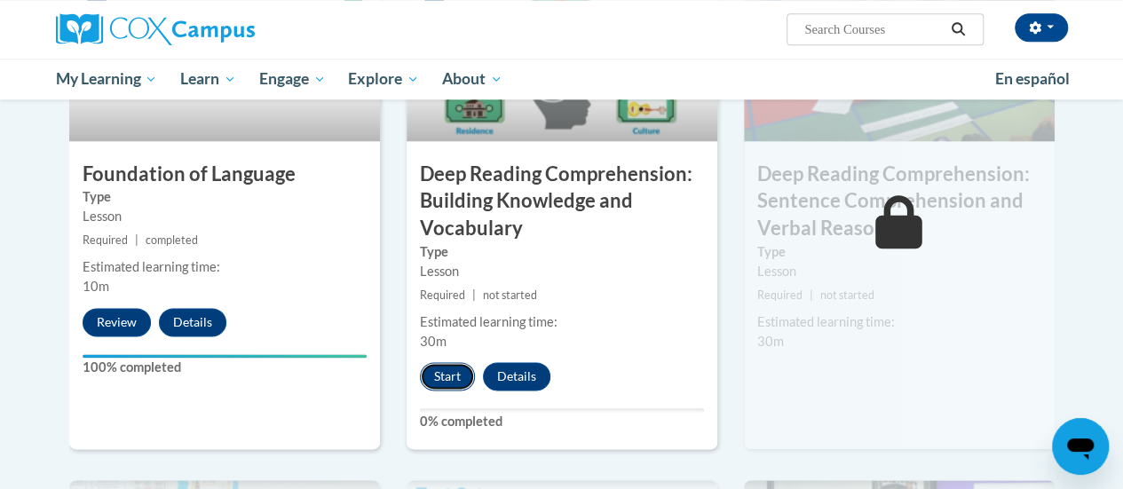
click at [442, 368] on button "Start" at bounding box center [447, 376] width 55 height 28
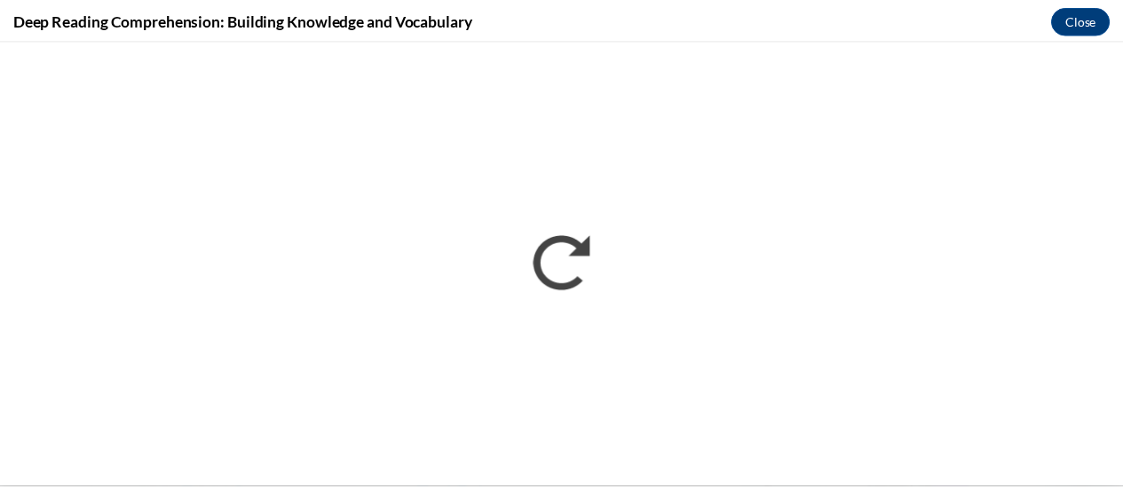
scroll to position [0, 0]
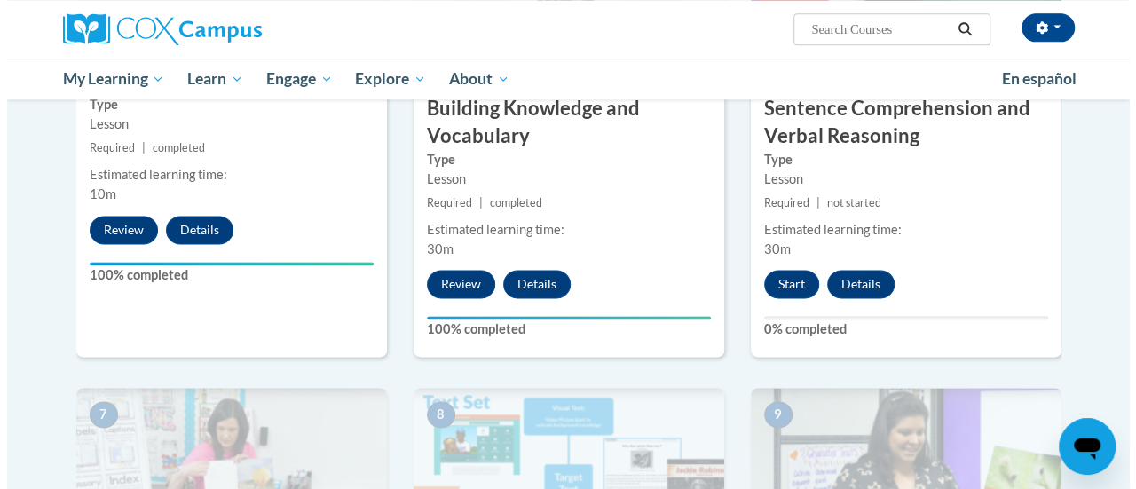
scroll to position [1079, 0]
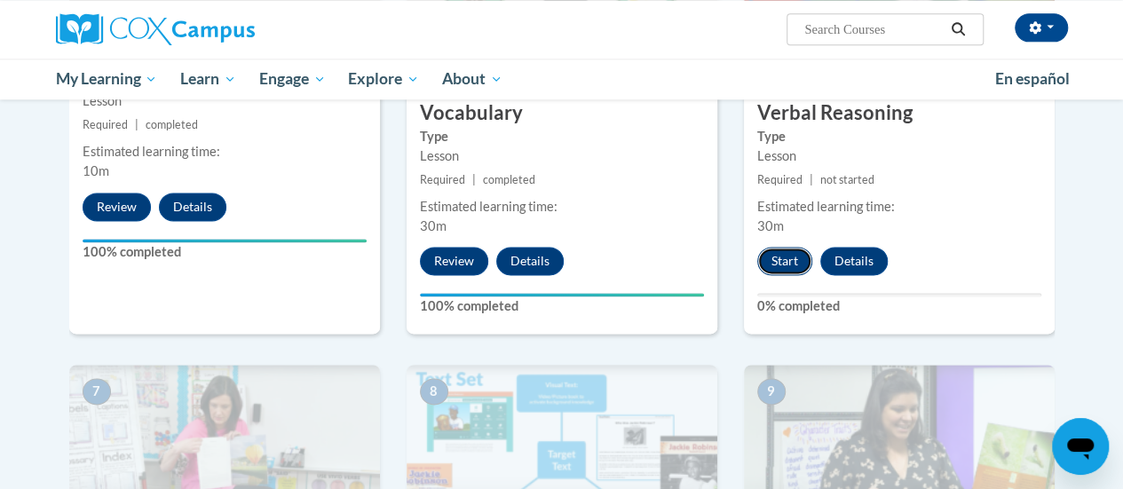
click at [785, 253] on button "Start" at bounding box center [784, 261] width 55 height 28
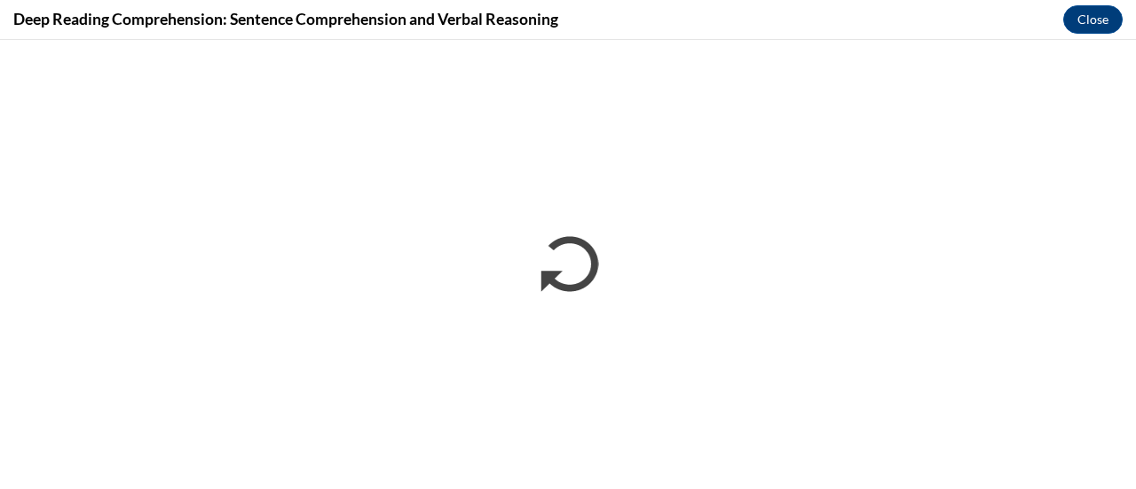
scroll to position [0, 0]
